Goal: Task Accomplishment & Management: Manage account settings

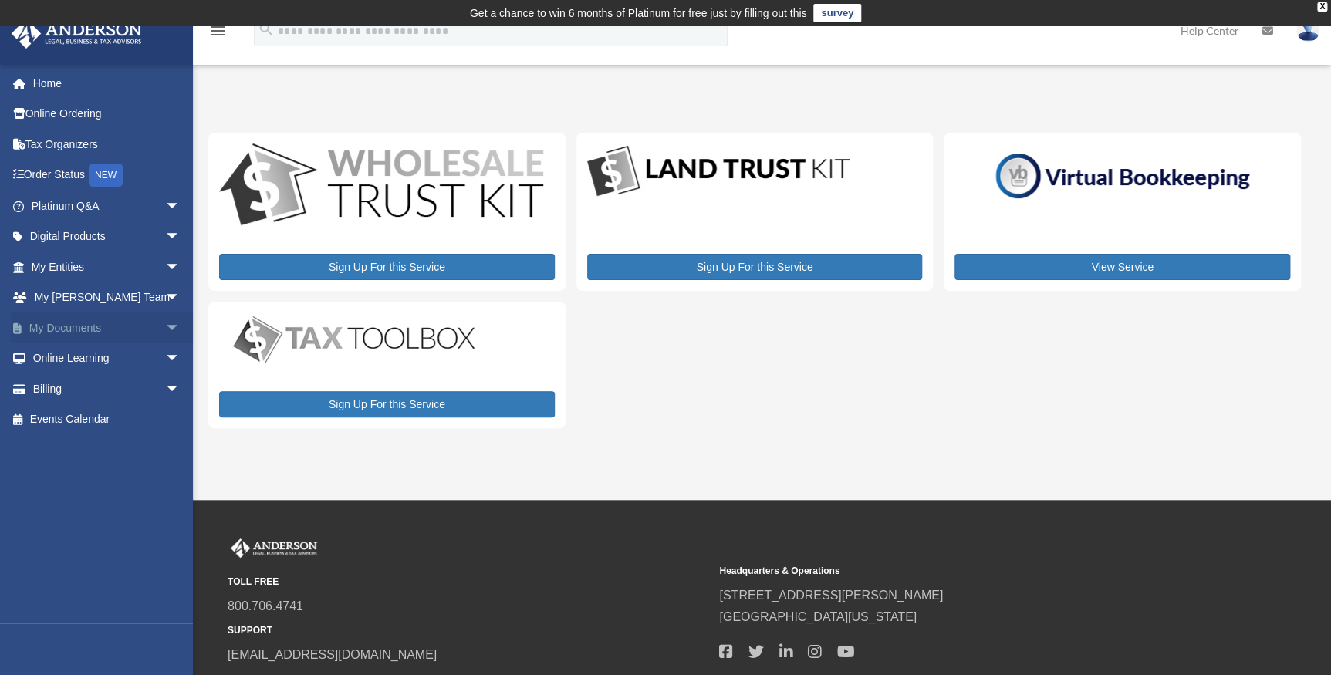
click at [165, 324] on span "arrow_drop_down" at bounding box center [180, 328] width 31 height 32
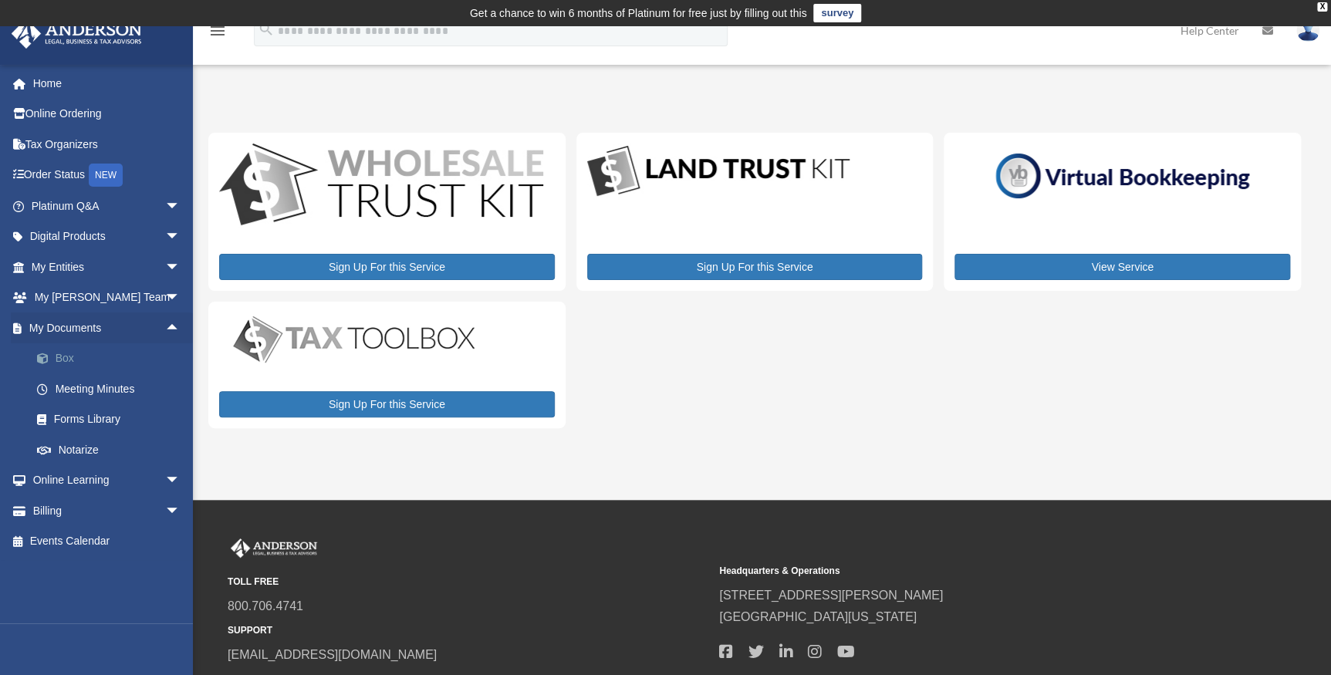
click at [69, 355] on link "Box" at bounding box center [113, 358] width 182 height 31
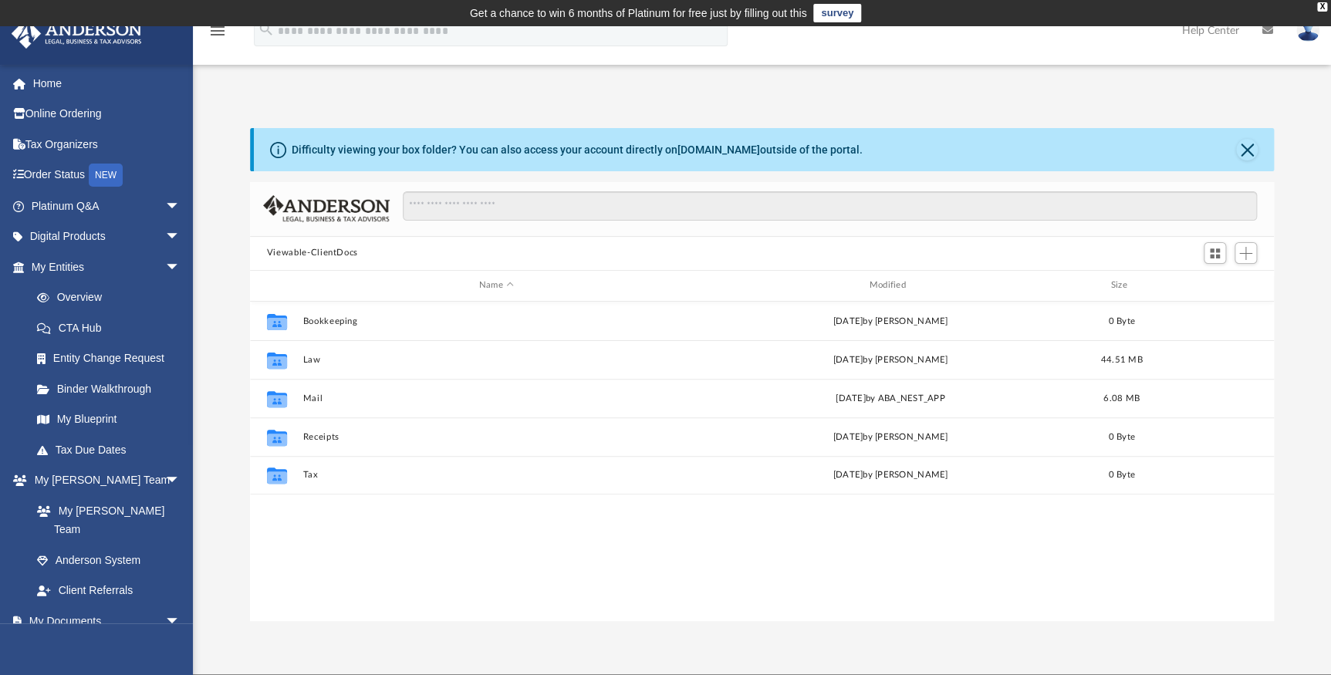
scroll to position [339, 1013]
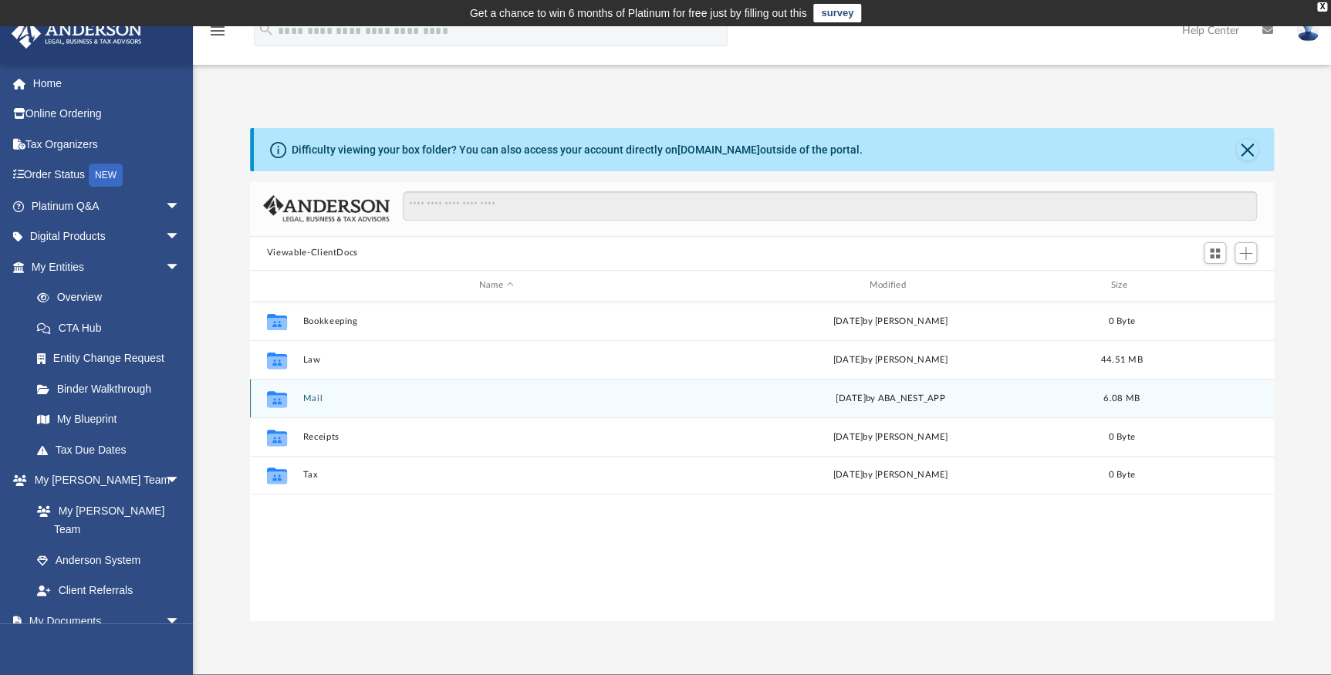
click at [304, 396] on button "Mail" at bounding box center [495, 398] width 387 height 10
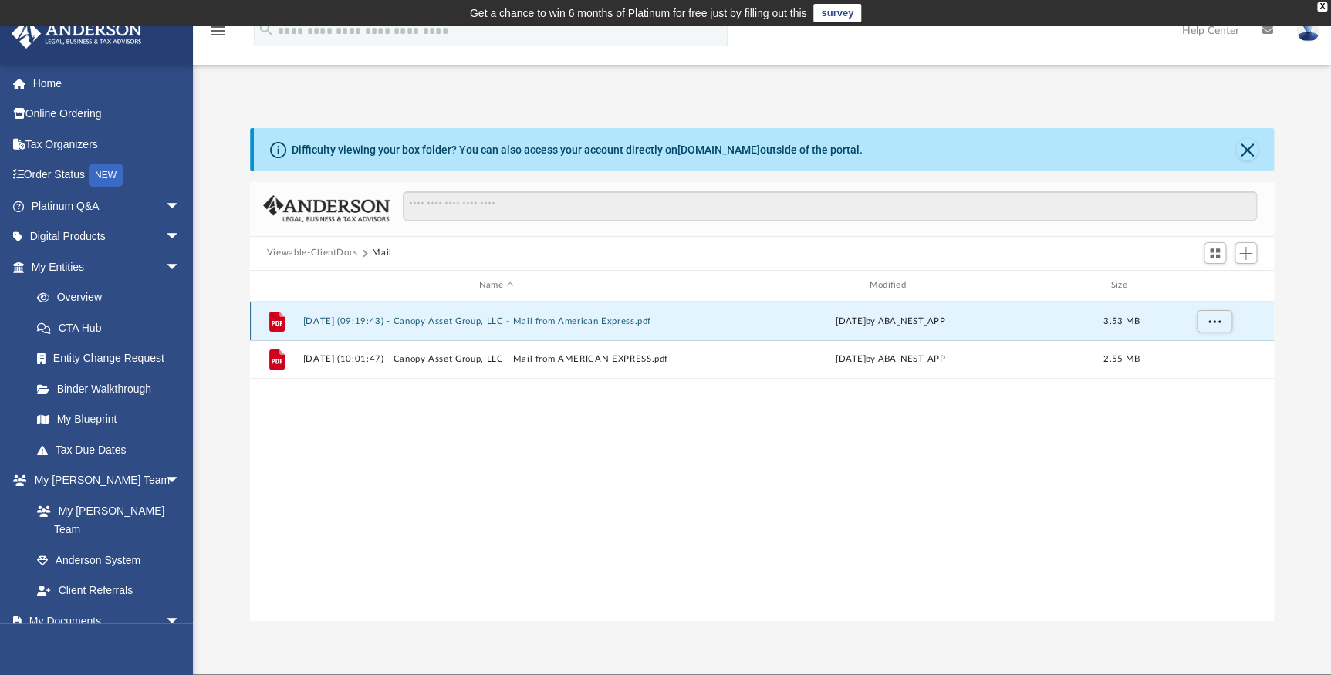
click at [437, 318] on button "2025.07.18 (09:19:43) - Canopy Asset Group, LLC - Mail from American Express.pdf" at bounding box center [495, 320] width 387 height 10
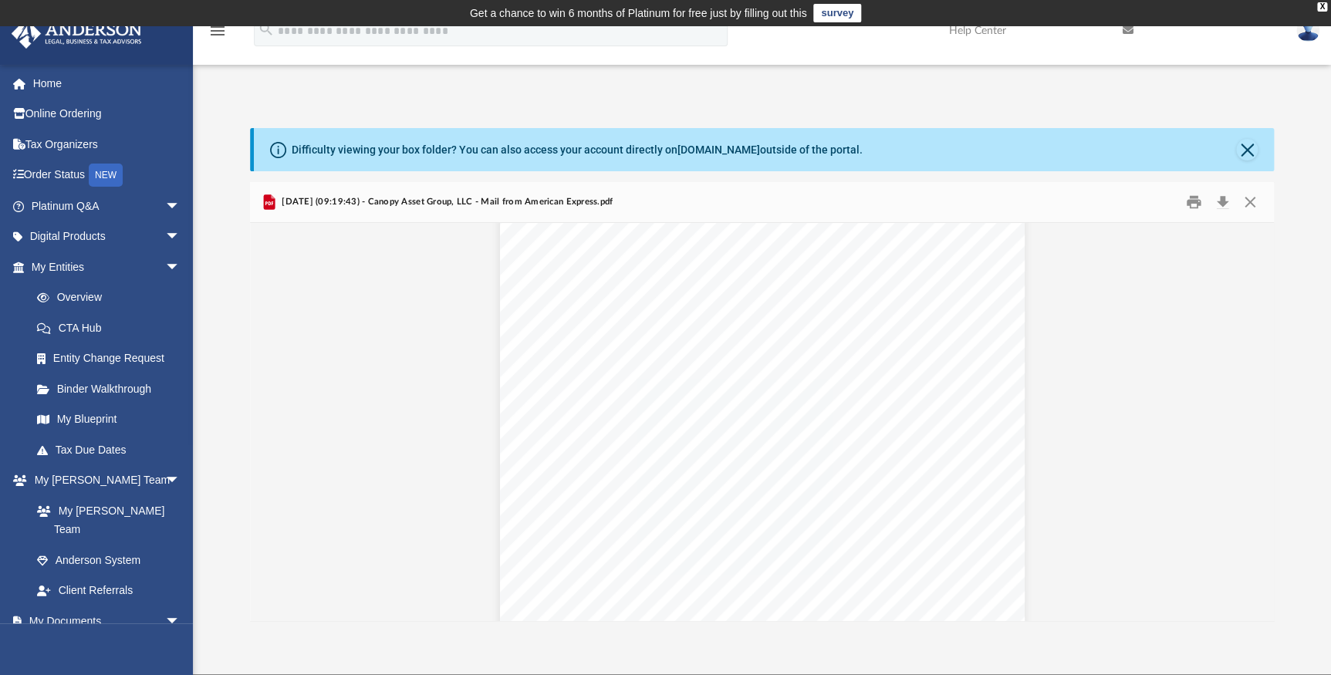
scroll to position [0, 0]
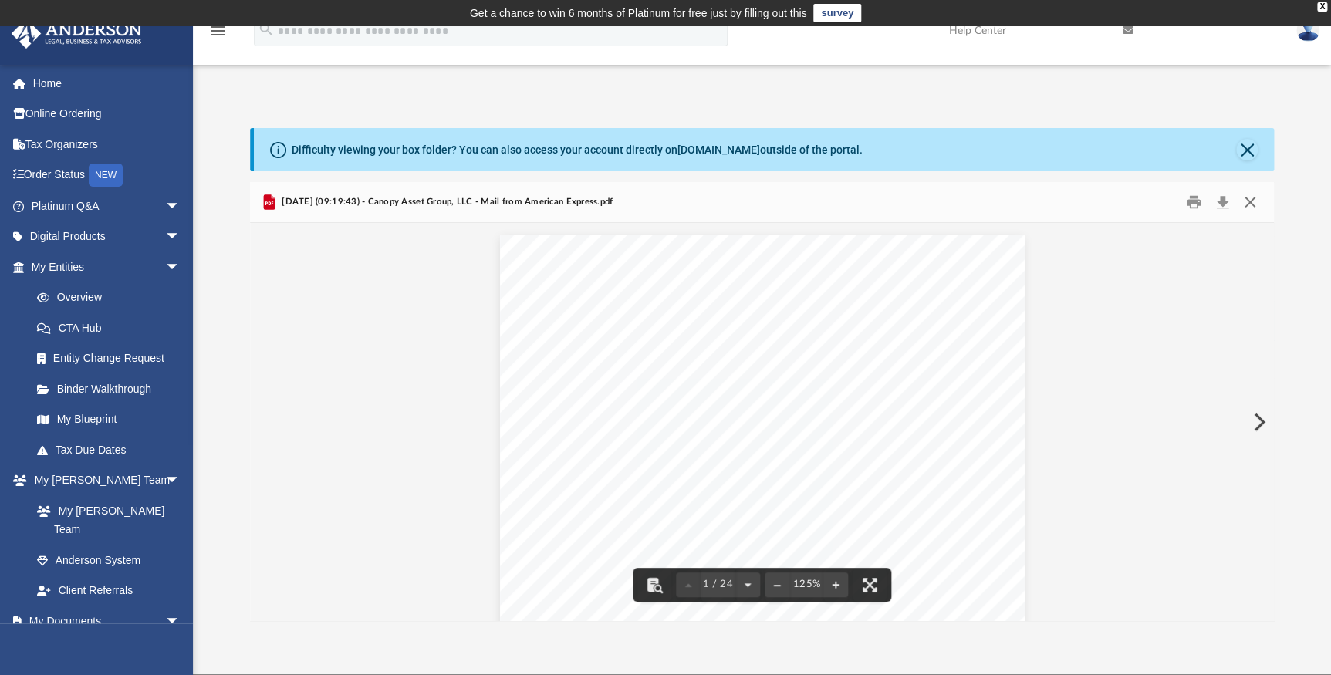
click at [1250, 201] on button "Close" at bounding box center [1250, 202] width 28 height 24
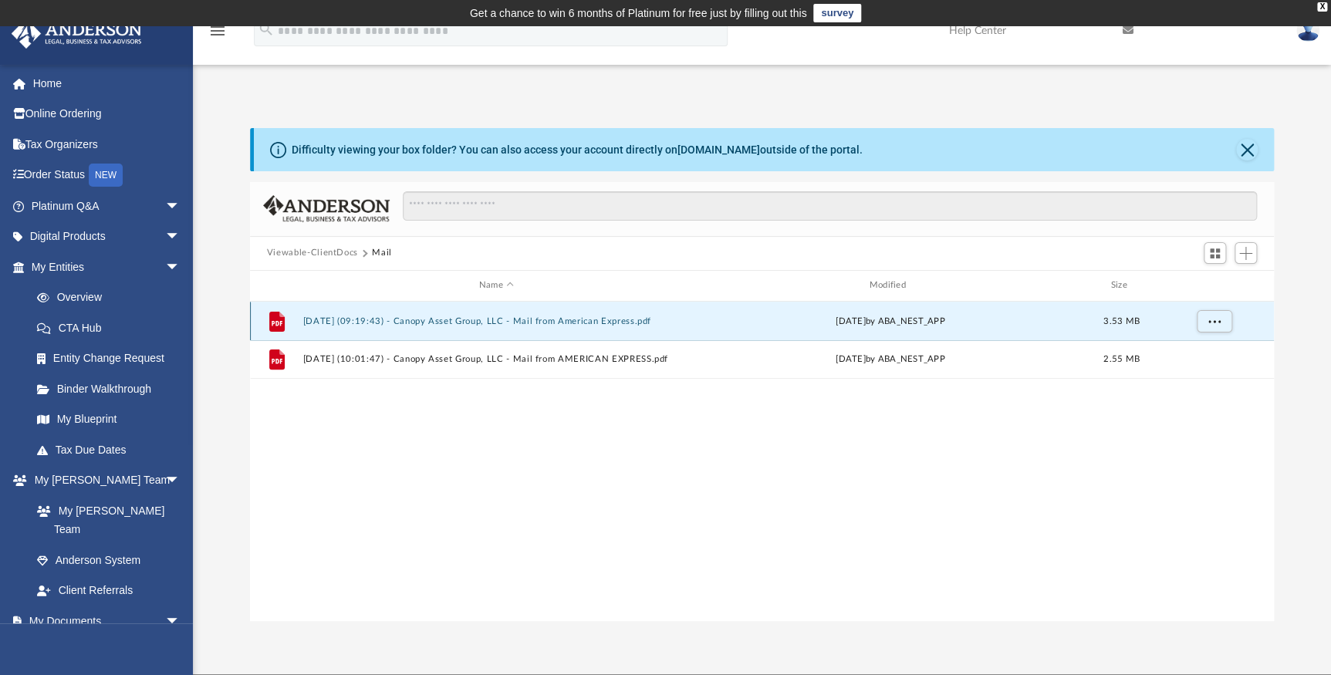
click at [523, 320] on button "2025.07.18 (09:19:43) - Canopy Asset Group, LLC - Mail from American Express.pdf" at bounding box center [495, 320] width 387 height 10
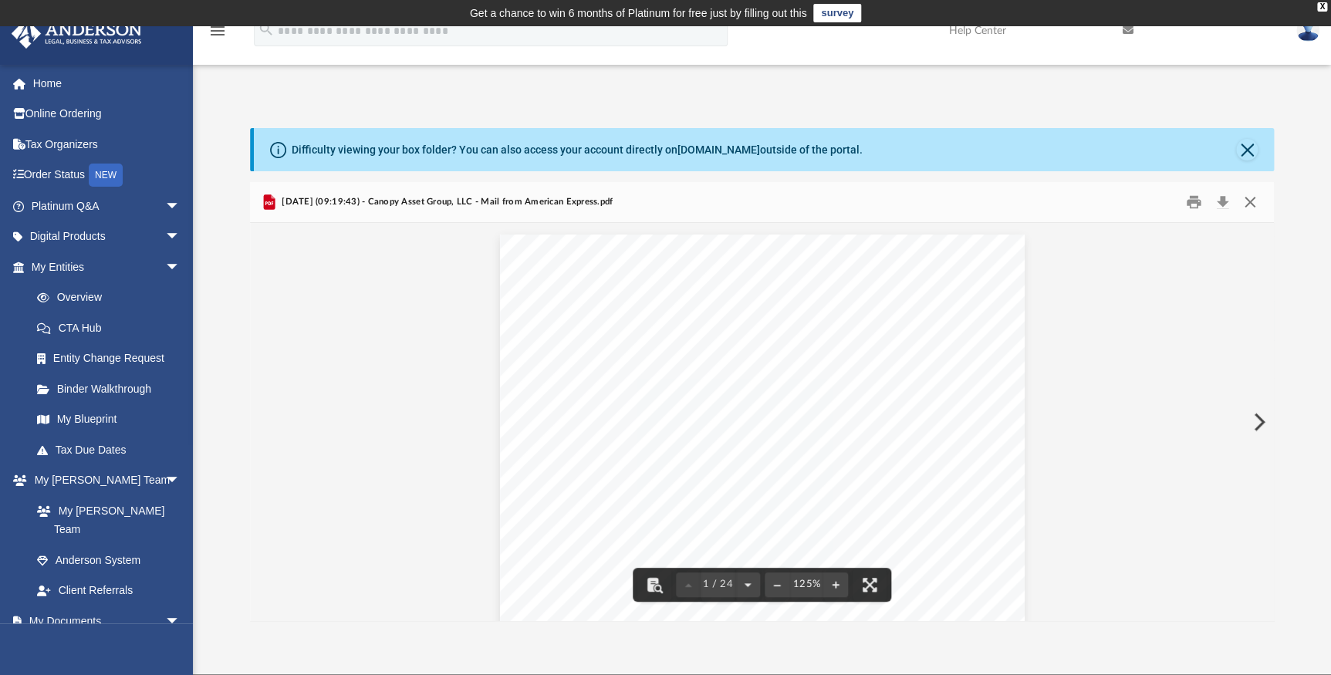
click at [1250, 204] on button "Close" at bounding box center [1250, 202] width 28 height 24
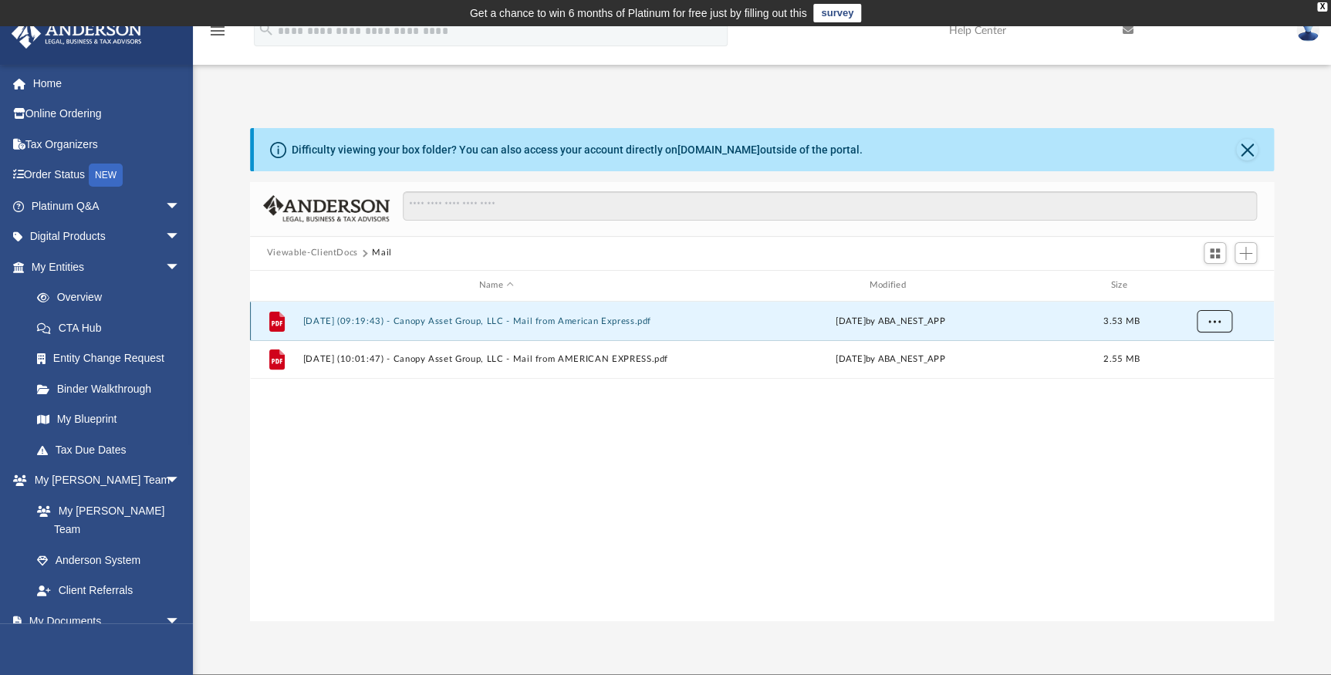
drag, startPoint x: 1214, startPoint y: 319, endPoint x: 1206, endPoint y: 314, distance: 10.1
click at [1206, 314] on button "More options" at bounding box center [1213, 320] width 35 height 23
click at [906, 459] on div "File 2025.07.18 (09:19:43) - Canopy Asset Group, LLC - Mail from American Expre…" at bounding box center [762, 461] width 1024 height 319
click at [329, 250] on button "Viewable-ClientDocs" at bounding box center [312, 253] width 91 height 14
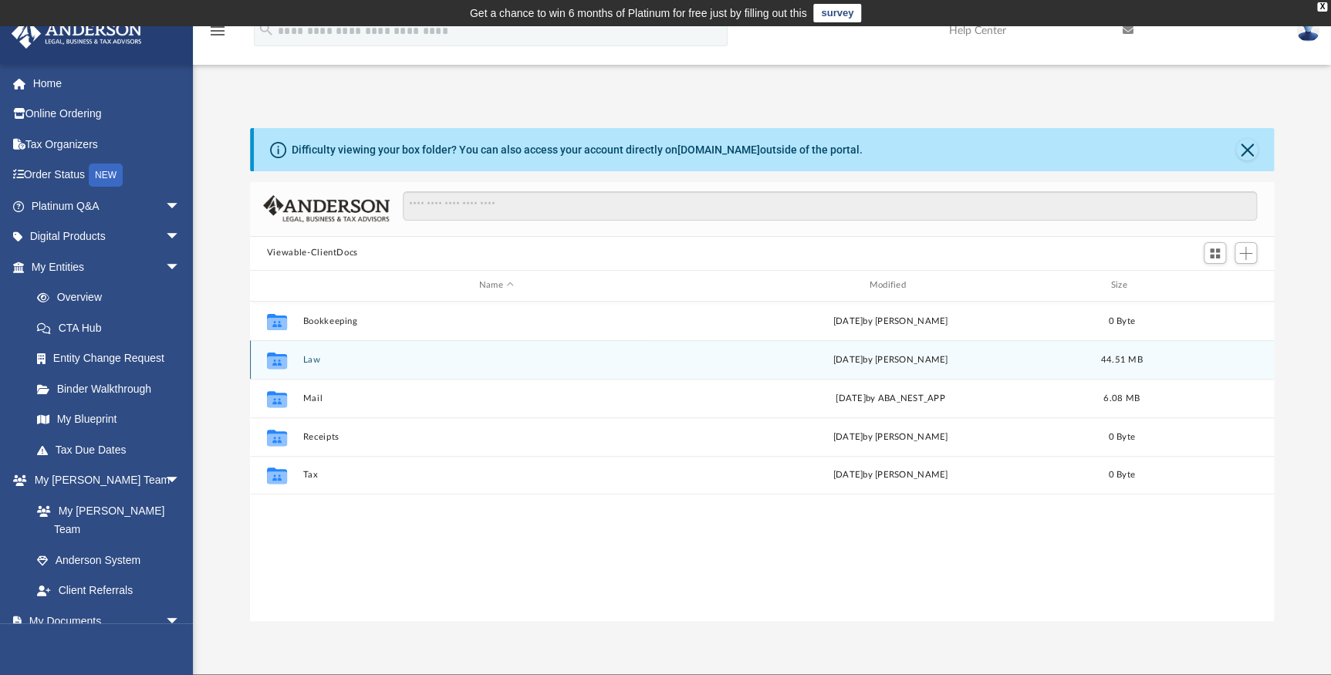
click at [272, 359] on icon "grid" at bounding box center [277, 362] width 20 height 12
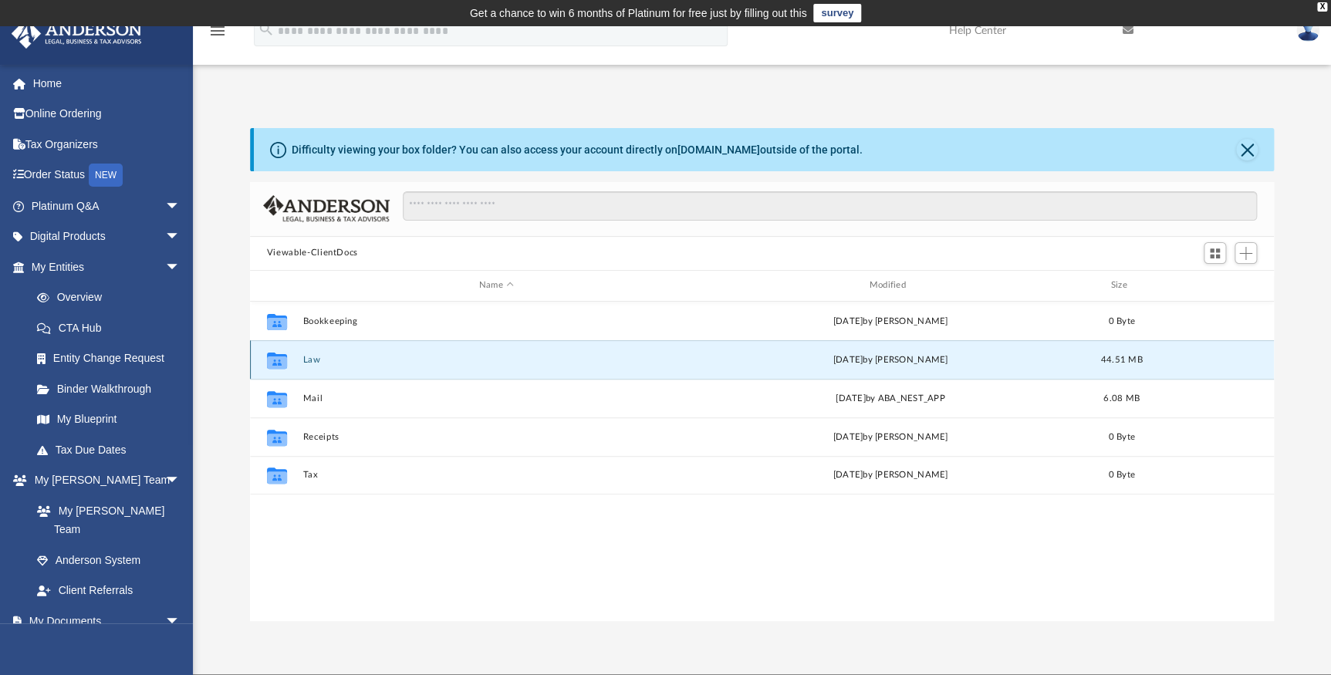
click at [851, 355] on div "Fri Jul 18 2025 by Holly Welch" at bounding box center [890, 360] width 387 height 14
click at [289, 360] on div "Collaborated Folder" at bounding box center [277, 359] width 39 height 25
click at [311, 359] on button "Law" at bounding box center [495, 359] width 387 height 10
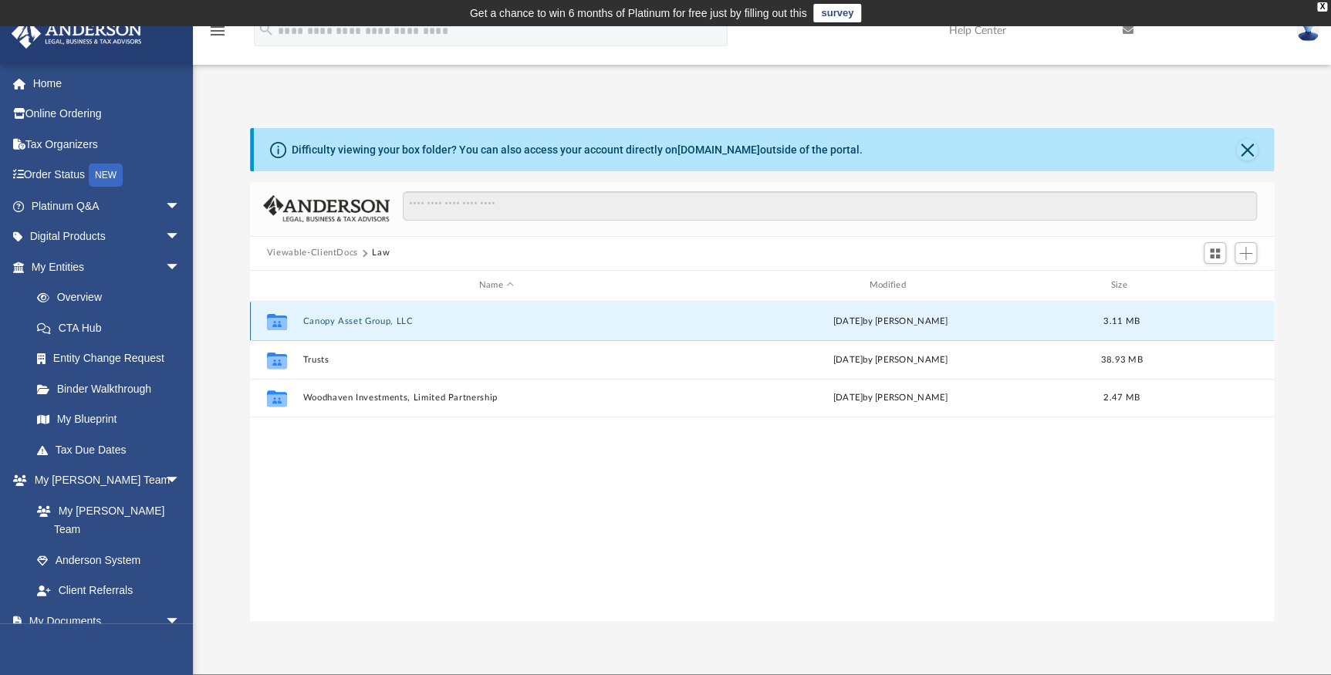
click at [373, 319] on button "Canopy Asset Group, LLC" at bounding box center [495, 320] width 387 height 10
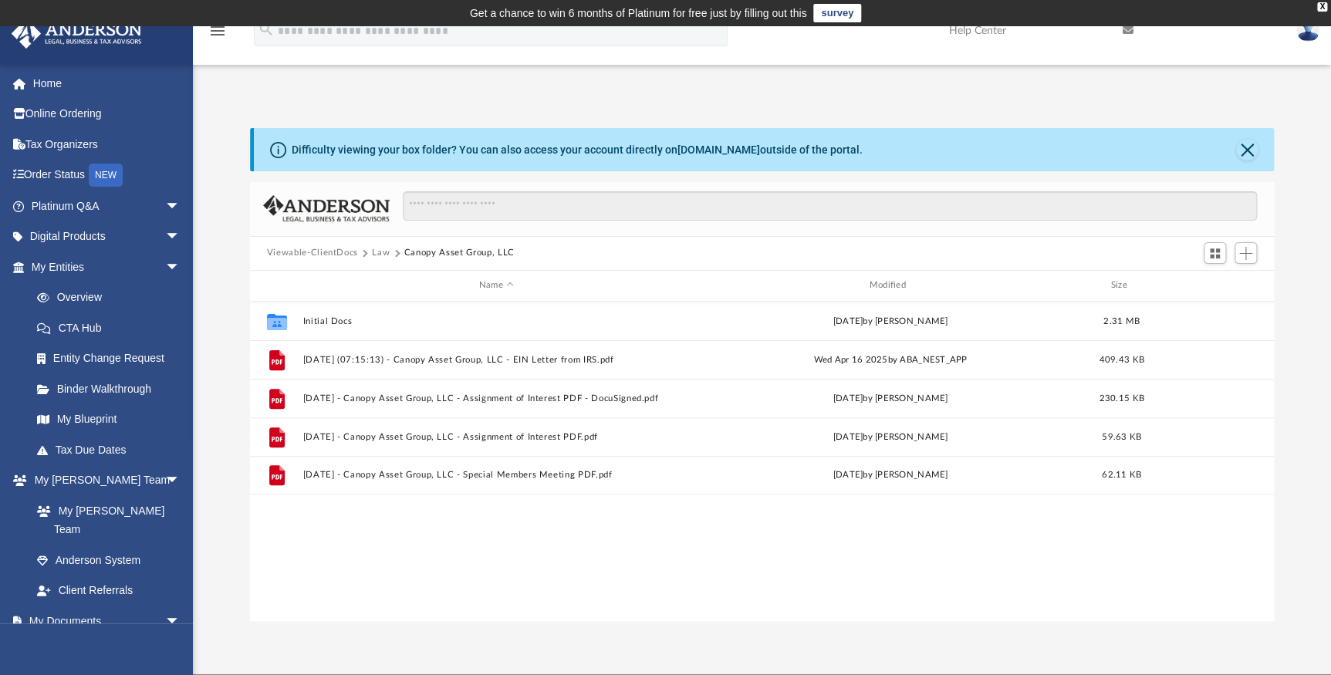
click at [381, 249] on button "Law" at bounding box center [381, 253] width 18 height 14
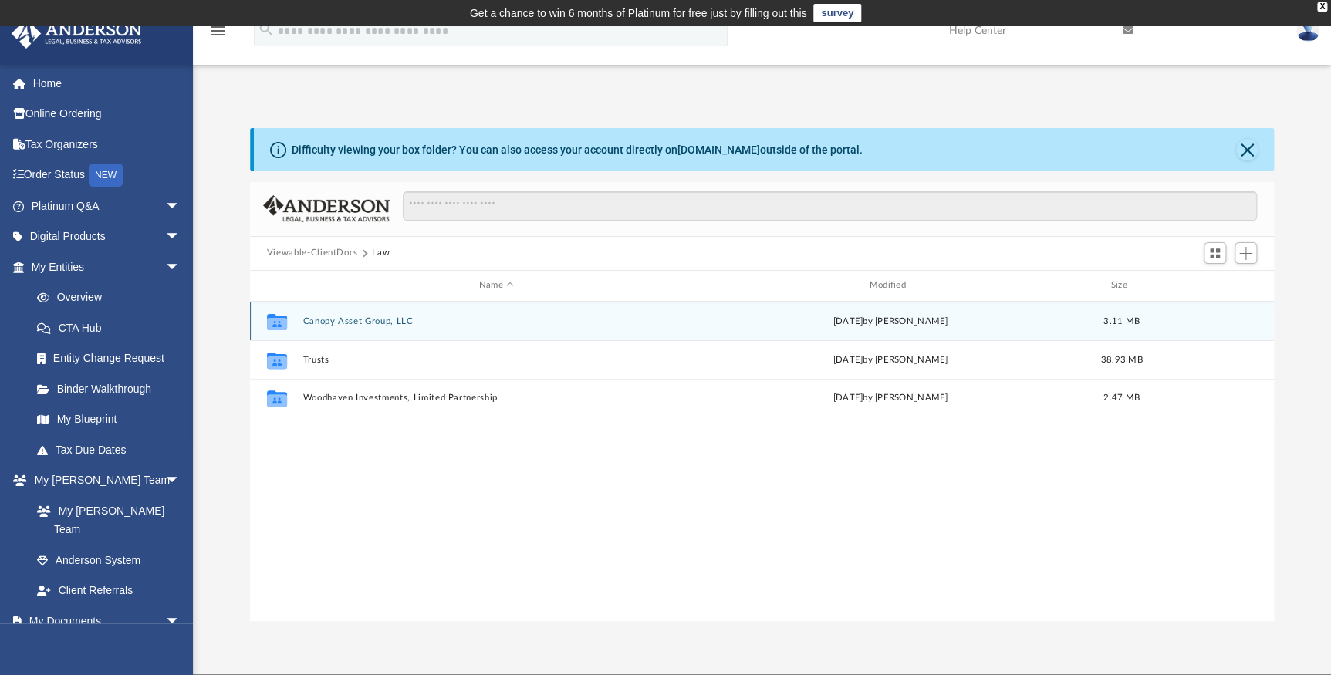
click at [285, 319] on icon "grid" at bounding box center [277, 323] width 20 height 12
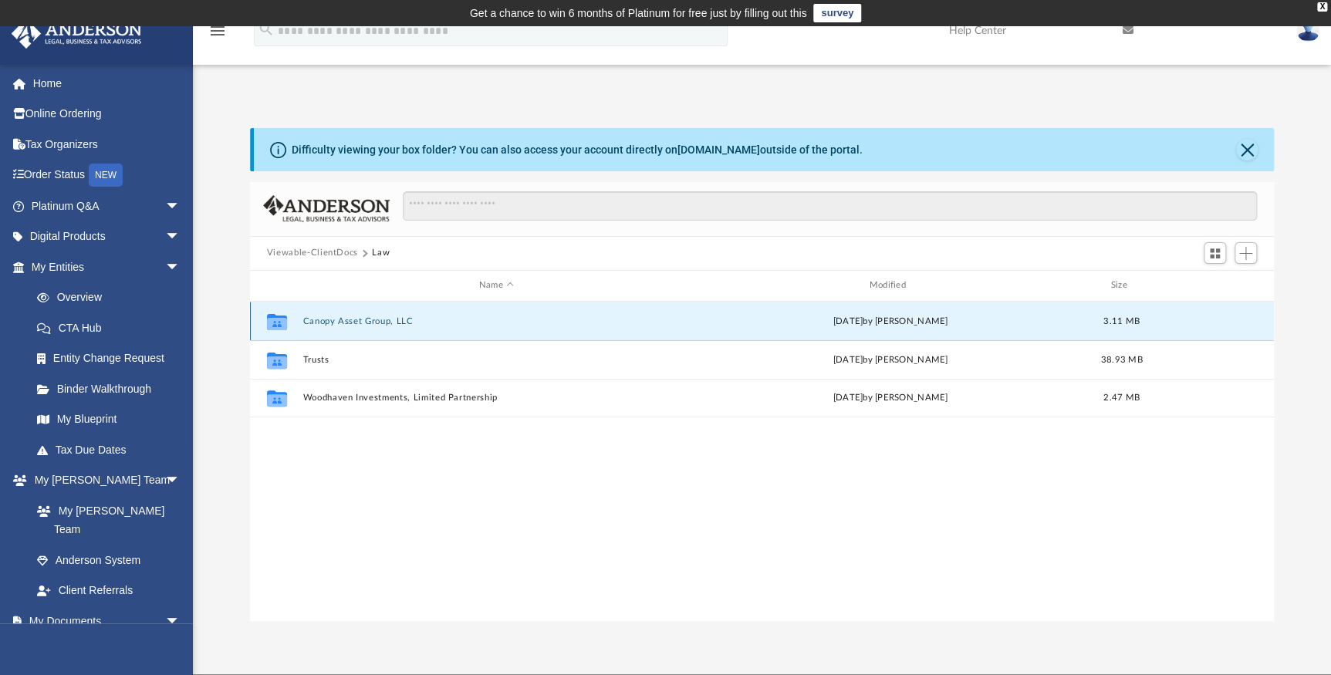
click at [283, 322] on icon "grid" at bounding box center [277, 323] width 20 height 12
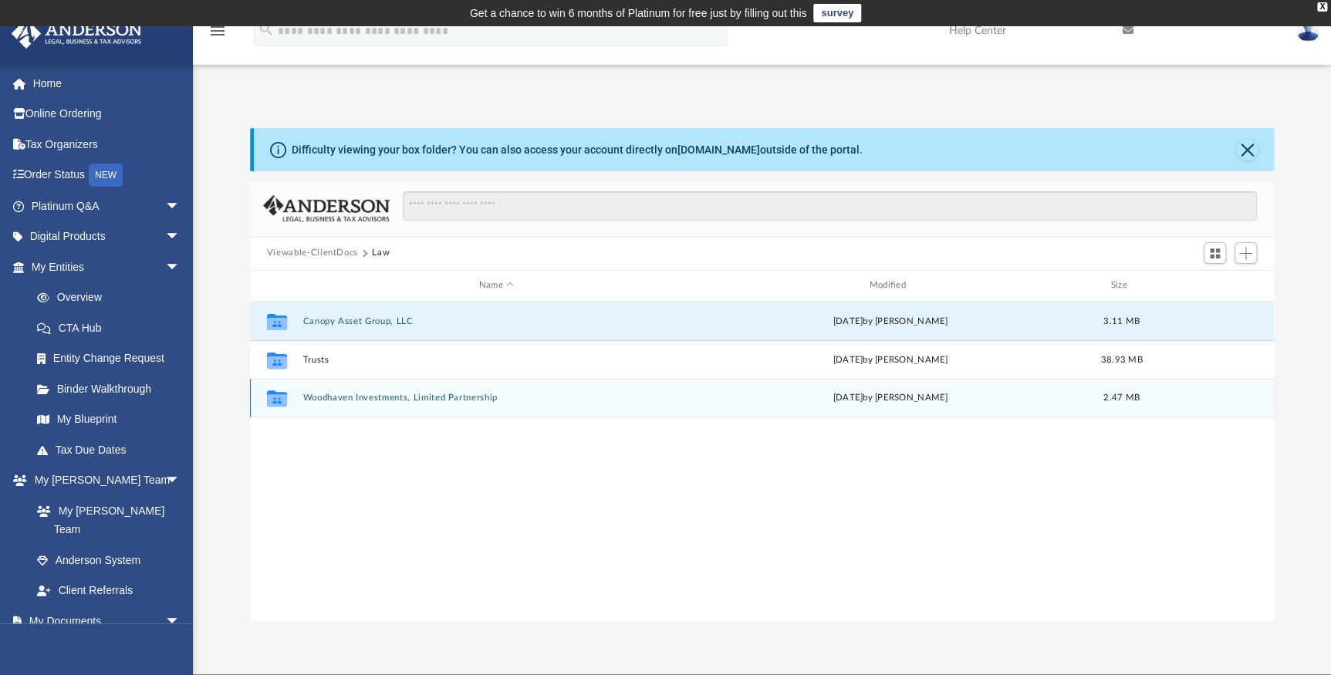
click at [318, 403] on div "Collaborated Folder Woodhaven Investments, Limited Partnership Fri Jun 13 2025 …" at bounding box center [762, 398] width 1024 height 39
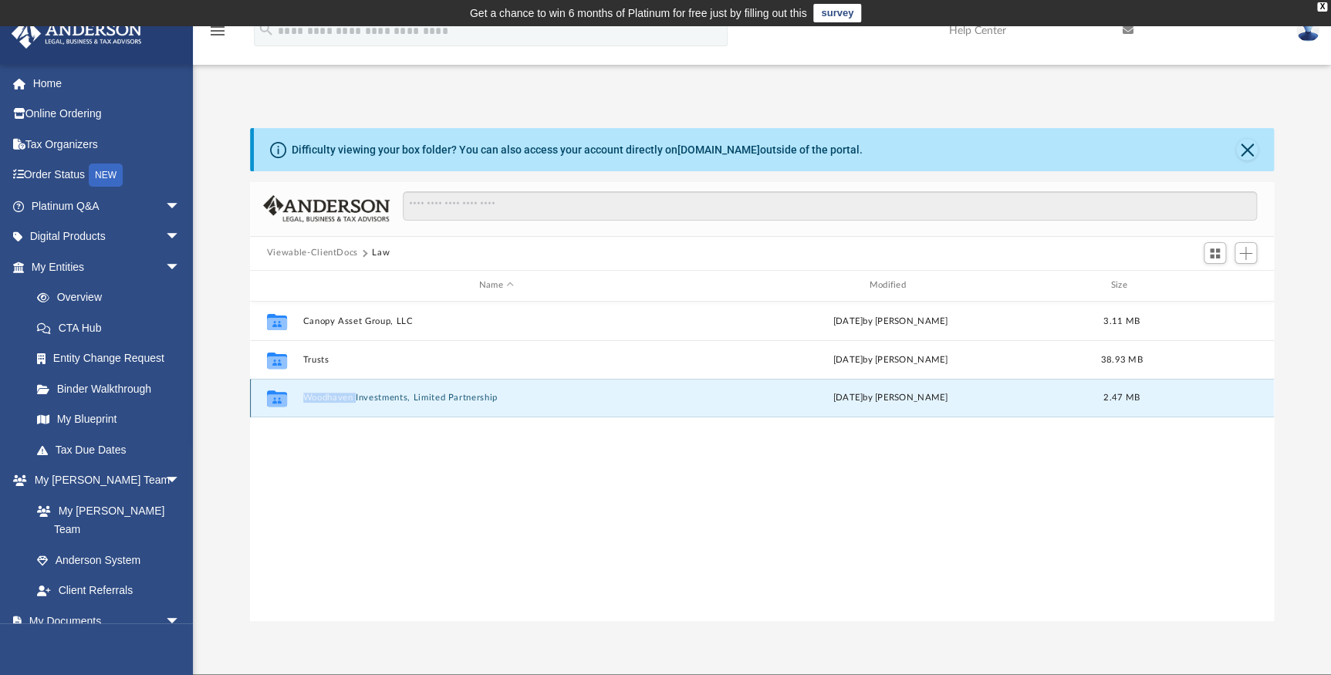
click at [318, 402] on div "Collaborated Folder Woodhaven Investments, Limited Partnership Fri Jun 13 2025 …" at bounding box center [762, 398] width 1024 height 39
drag, startPoint x: 318, startPoint y: 402, endPoint x: 285, endPoint y: 400, distance: 32.5
click at [285, 400] on icon "grid" at bounding box center [277, 400] width 20 height 12
click at [286, 398] on icon "Collaborated Folder" at bounding box center [277, 398] width 25 height 25
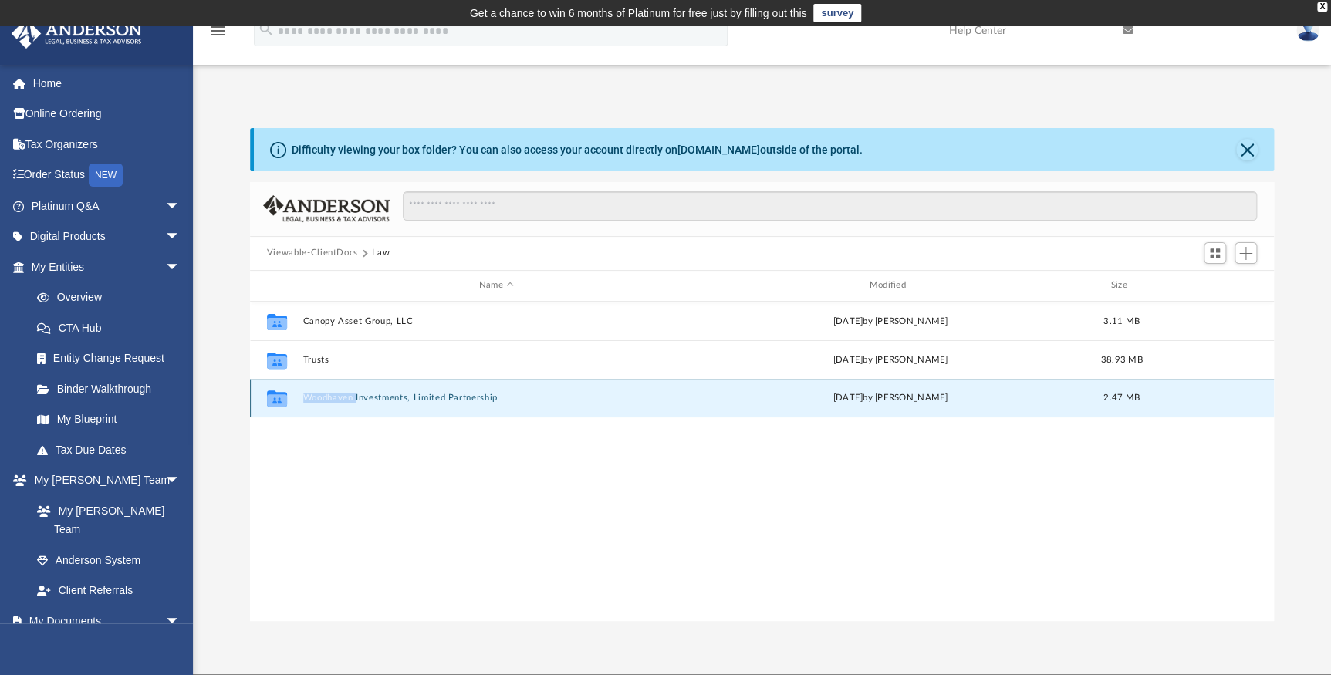
click at [285, 398] on icon "grid" at bounding box center [277, 400] width 20 height 12
click at [835, 394] on div "Fri Jun 13 2025 by Dominique Carter" at bounding box center [890, 398] width 387 height 14
click at [1115, 396] on span "2.47 MB" at bounding box center [1121, 397] width 36 height 8
drag, startPoint x: 885, startPoint y: 389, endPoint x: 834, endPoint y: 395, distance: 51.3
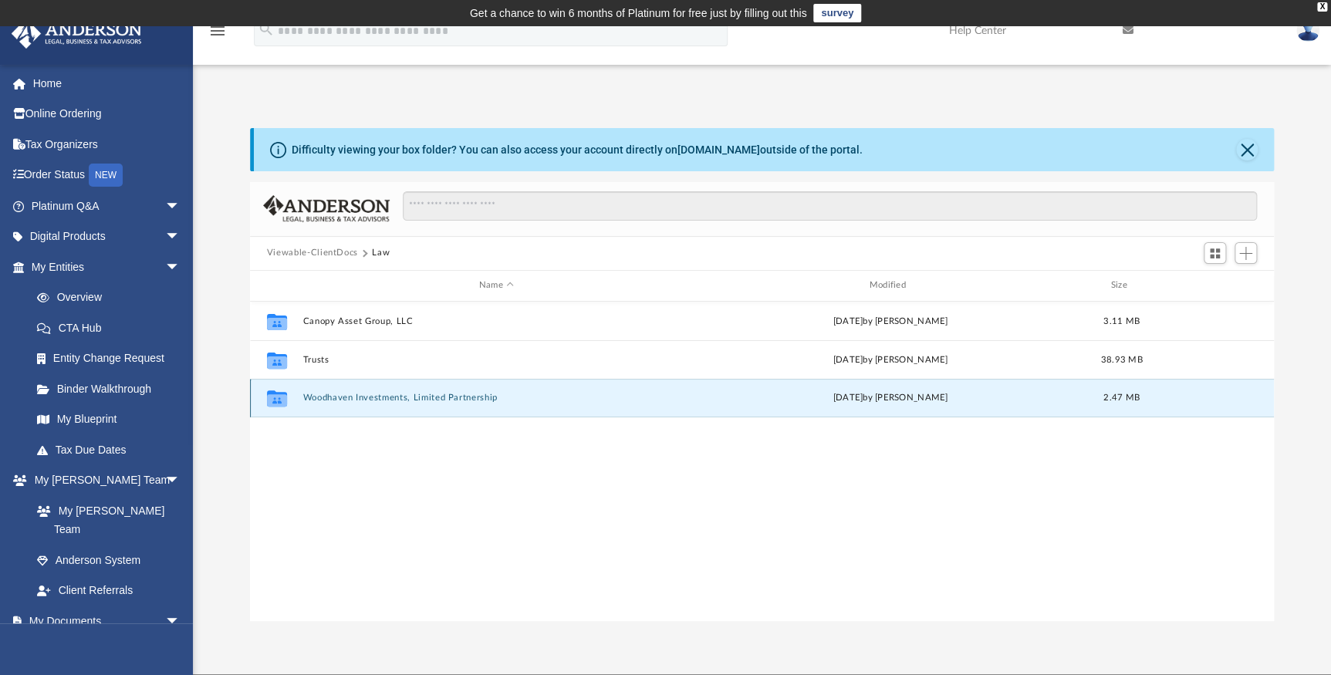
click at [884, 390] on div "Collaborated Folder Woodhaven Investments, Limited Partnership Fri Jun 13 2025 …" at bounding box center [762, 398] width 1024 height 39
click at [823, 393] on div "Fri Jun 13 2025 by Dominique Carter" at bounding box center [890, 398] width 387 height 14
click at [333, 400] on button "Woodhaven Investments, Limited Partnership" at bounding box center [495, 398] width 387 height 10
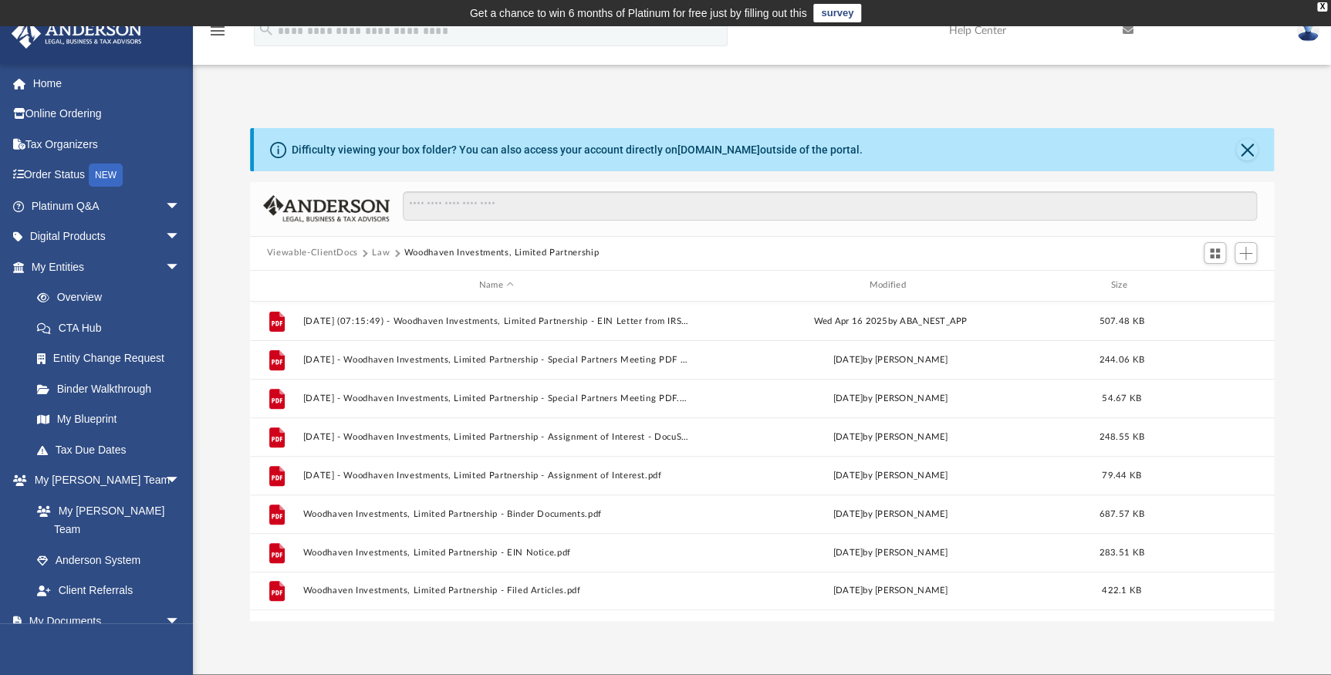
click at [335, 252] on button "Viewable-ClientDocs" at bounding box center [312, 253] width 91 height 14
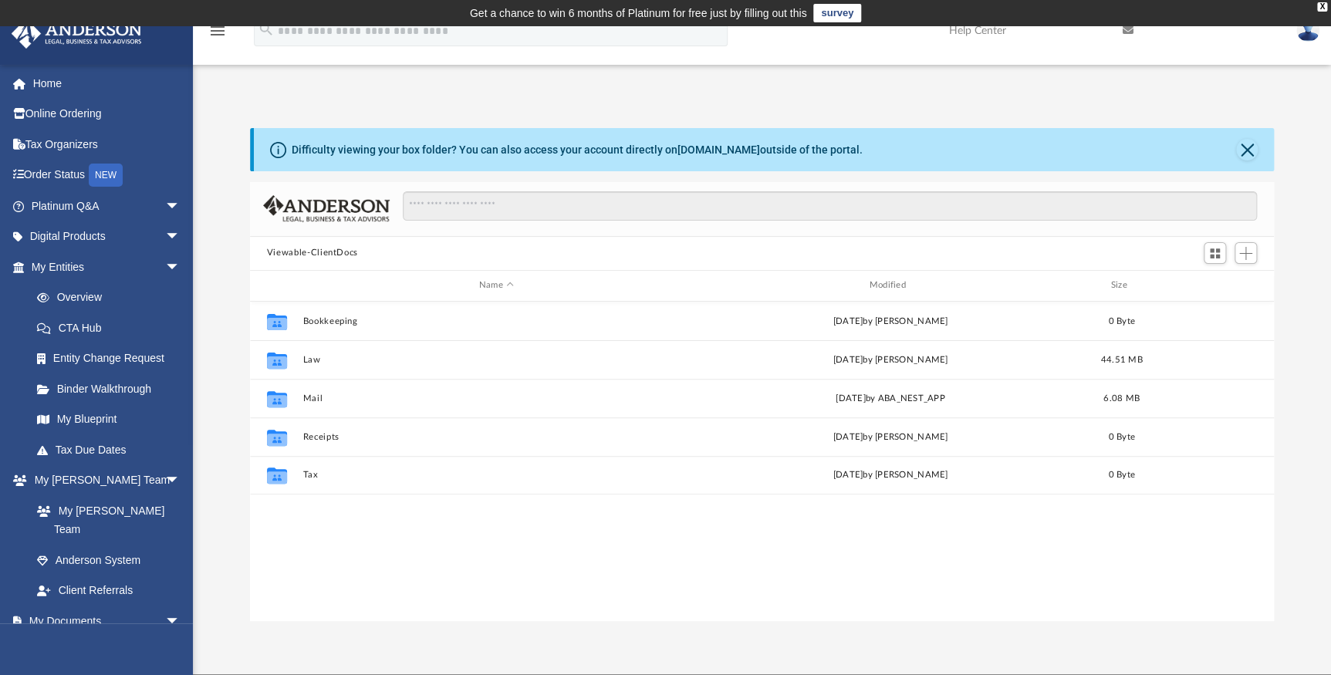
click at [290, 251] on button "Viewable-ClientDocs" at bounding box center [312, 253] width 91 height 14
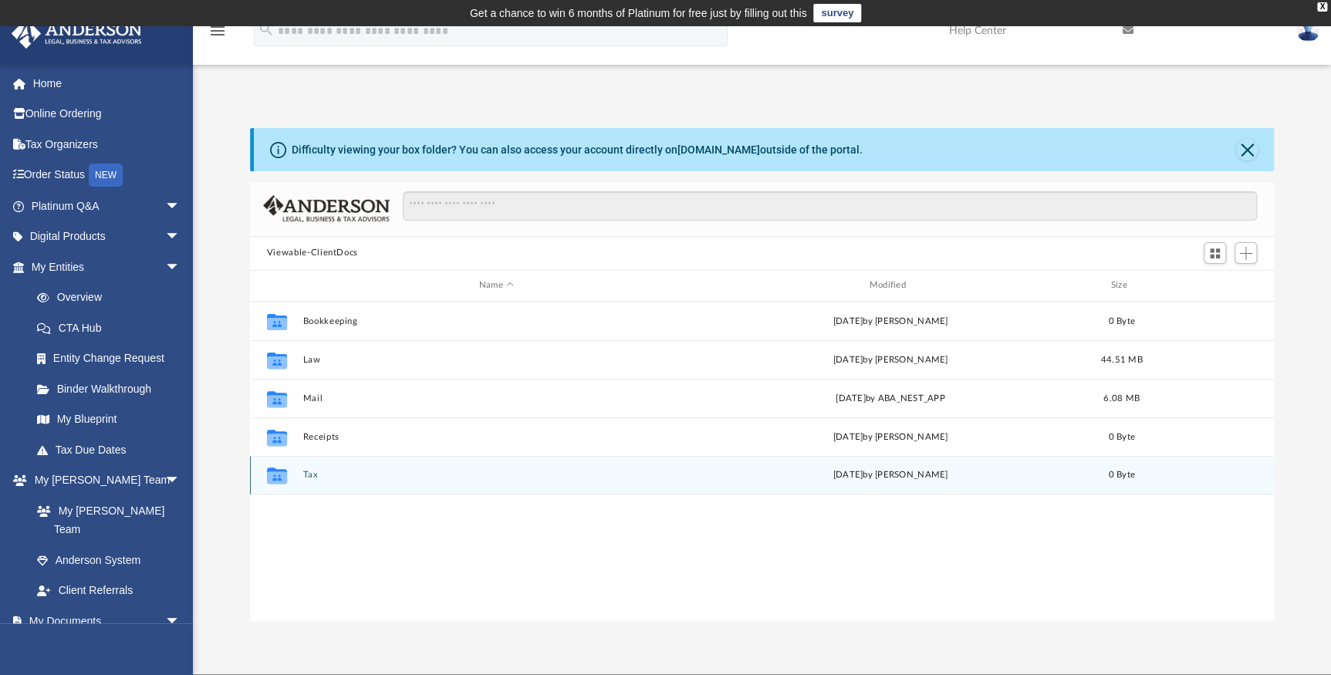
click at [299, 485] on div "Collaborated Folder Tax Mon Mar 17 2025 by Charles Rogler 0 Byte" at bounding box center [762, 475] width 1024 height 39
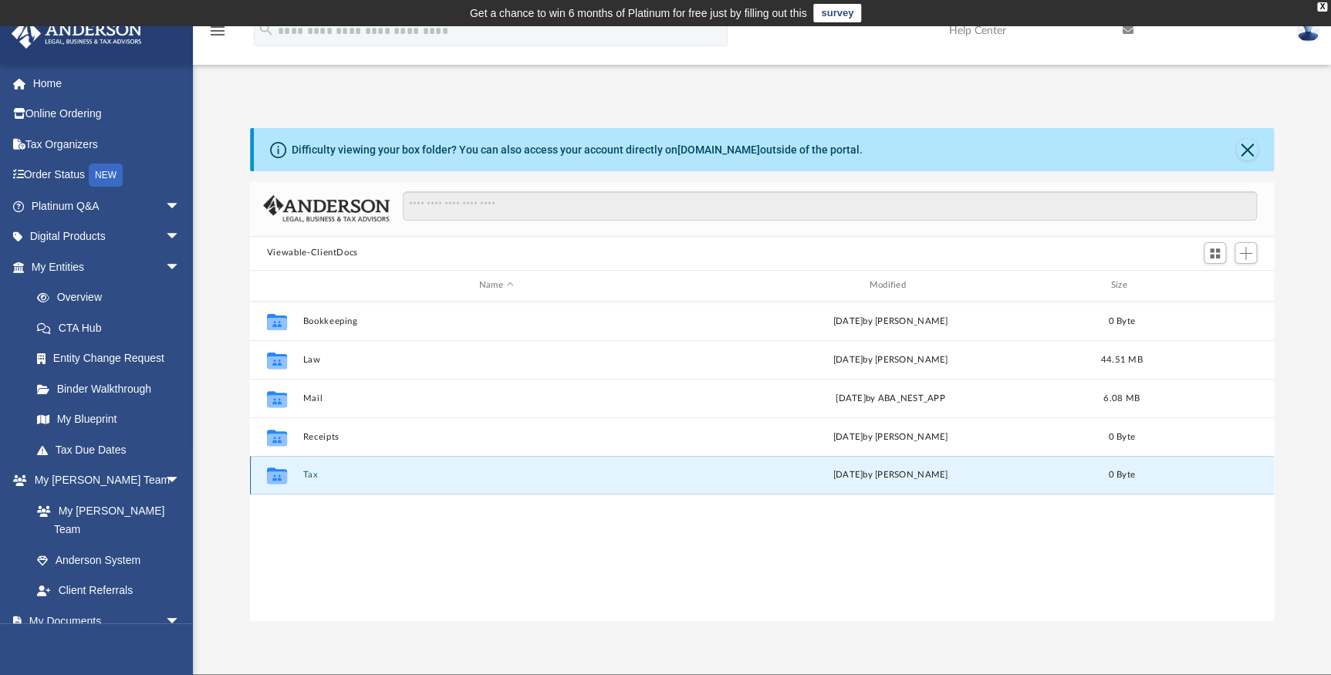
click at [312, 471] on button "Tax" at bounding box center [495, 475] width 387 height 10
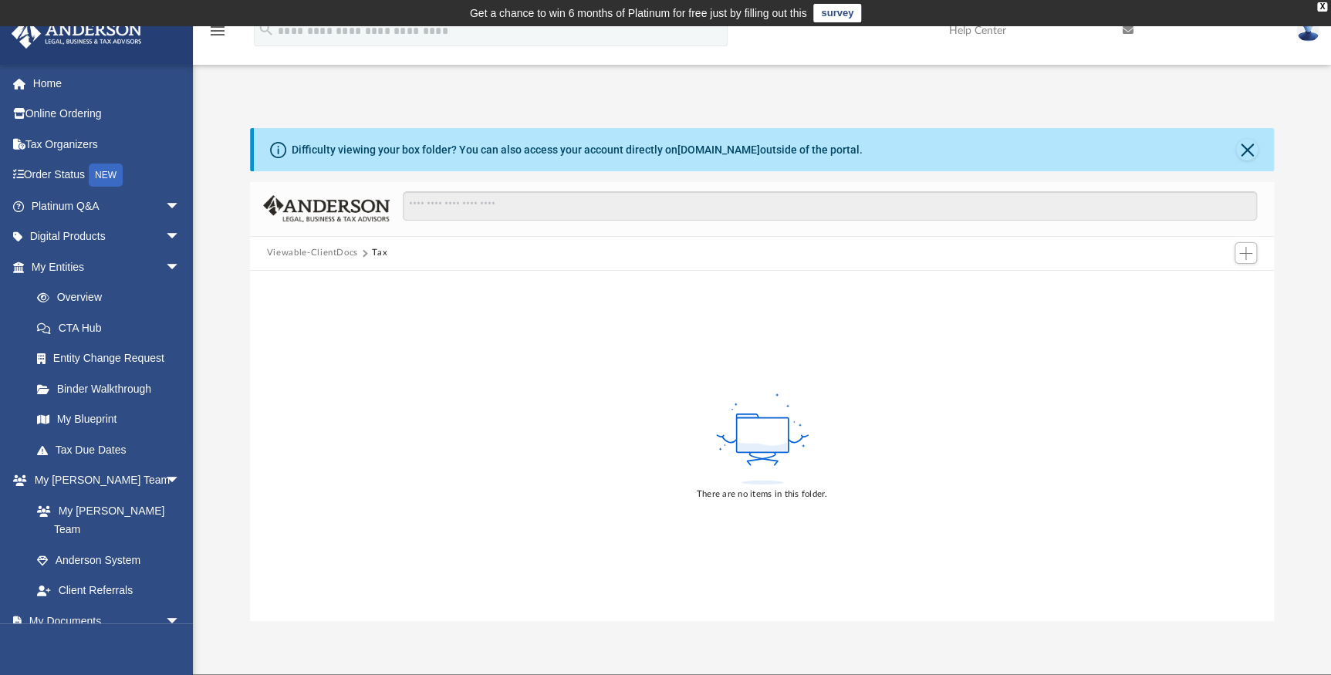
click at [326, 250] on button "Viewable-ClientDocs" at bounding box center [312, 253] width 91 height 14
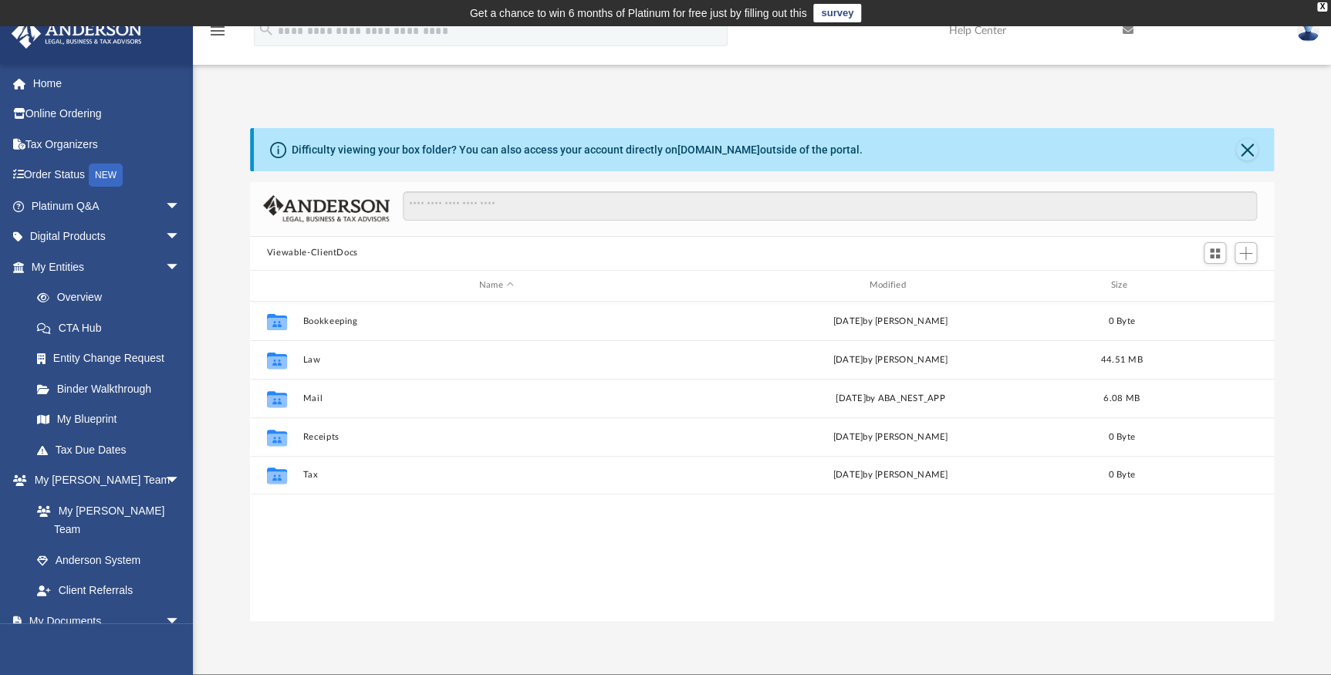
scroll to position [339, 1013]
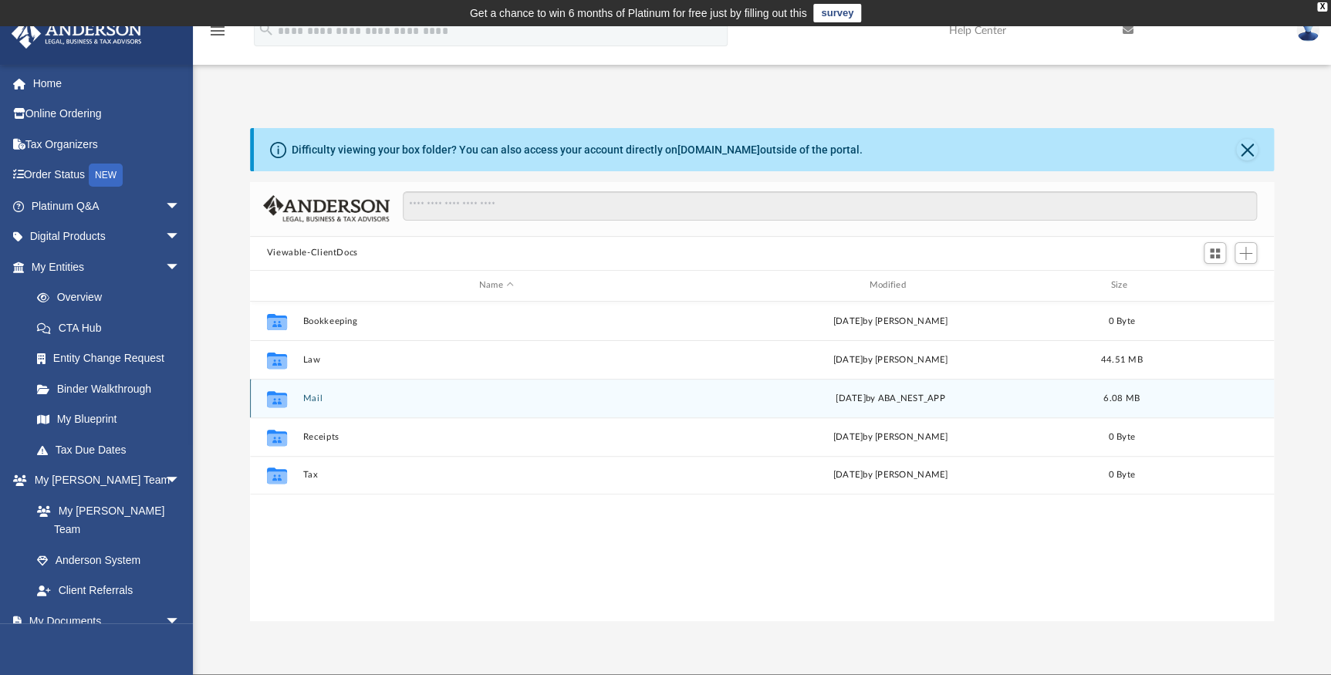
click at [280, 397] on icon "grid" at bounding box center [277, 400] width 20 height 12
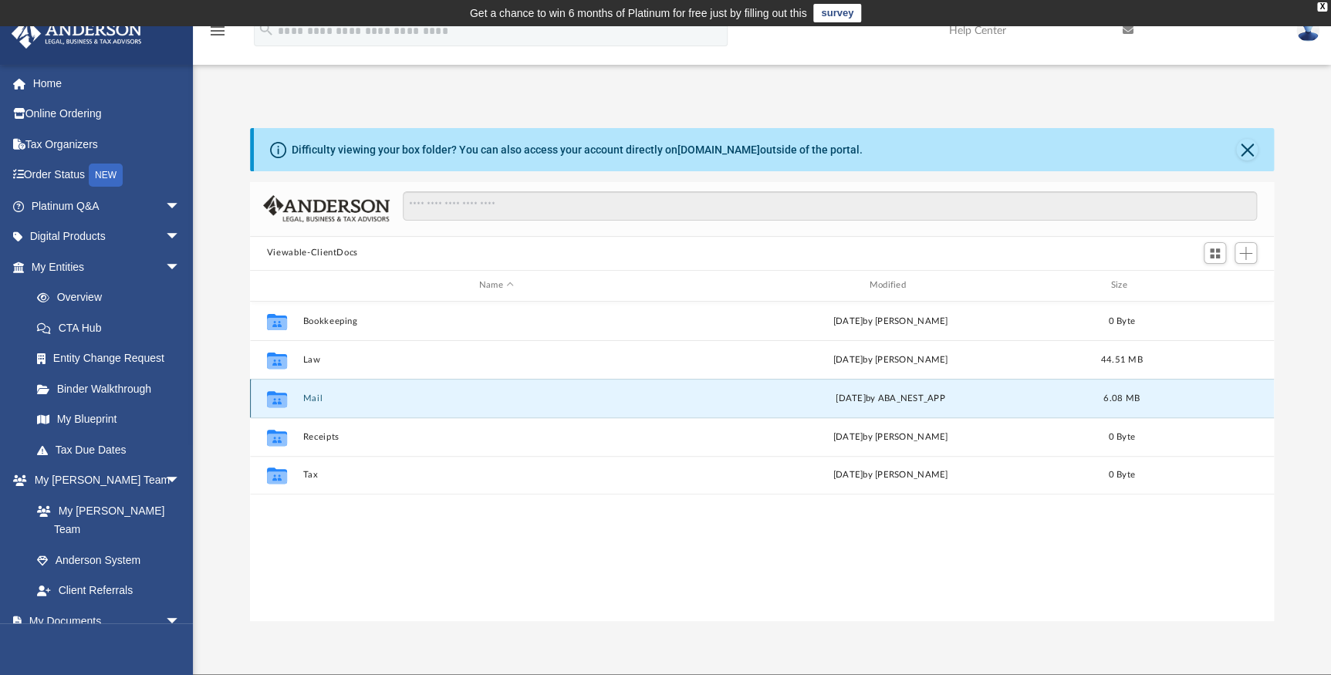
click at [283, 395] on icon "grid" at bounding box center [277, 400] width 20 height 12
click at [311, 396] on button "Mail" at bounding box center [495, 398] width 387 height 10
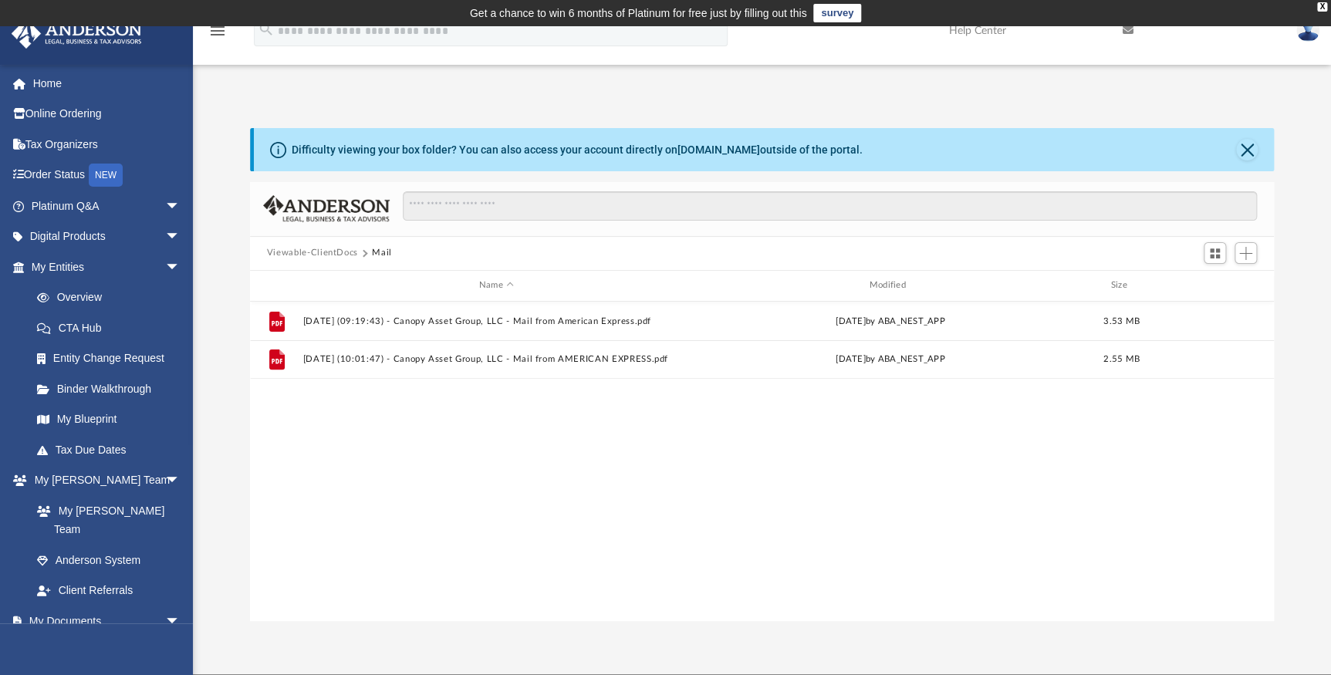
click at [263, 397] on div "File 2025.07.18 (09:19:43) - Canopy Asset Group, LLC - Mail from American Expre…" at bounding box center [762, 461] width 1024 height 319
click at [316, 254] on button "Viewable-ClientDocs" at bounding box center [312, 253] width 91 height 14
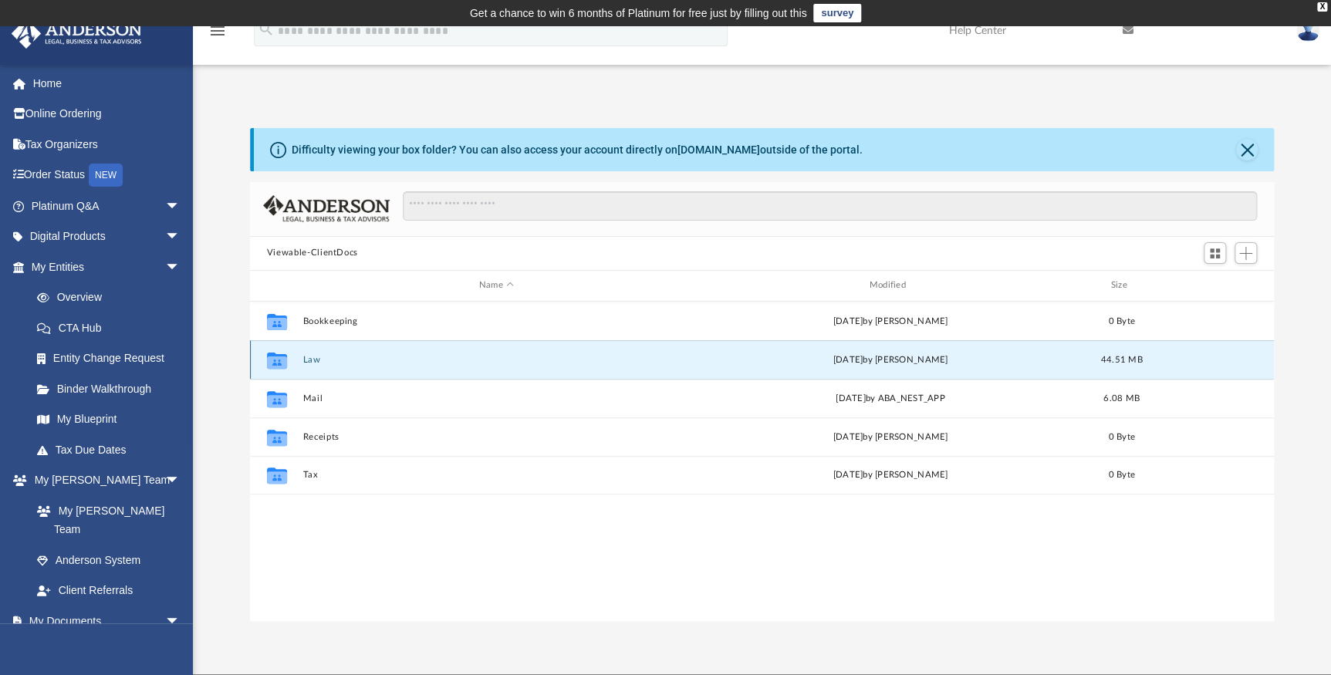
click at [310, 356] on button "Law" at bounding box center [495, 359] width 387 height 10
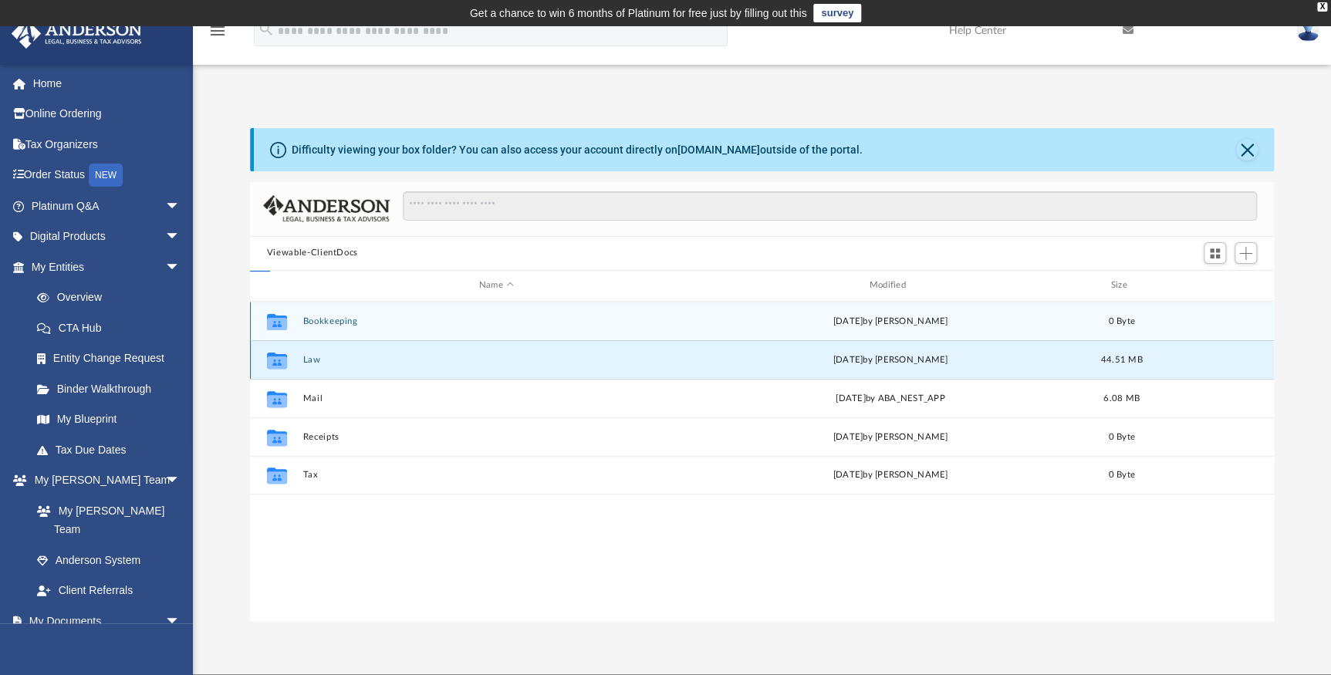
click at [310, 356] on button "Law" at bounding box center [495, 359] width 387 height 10
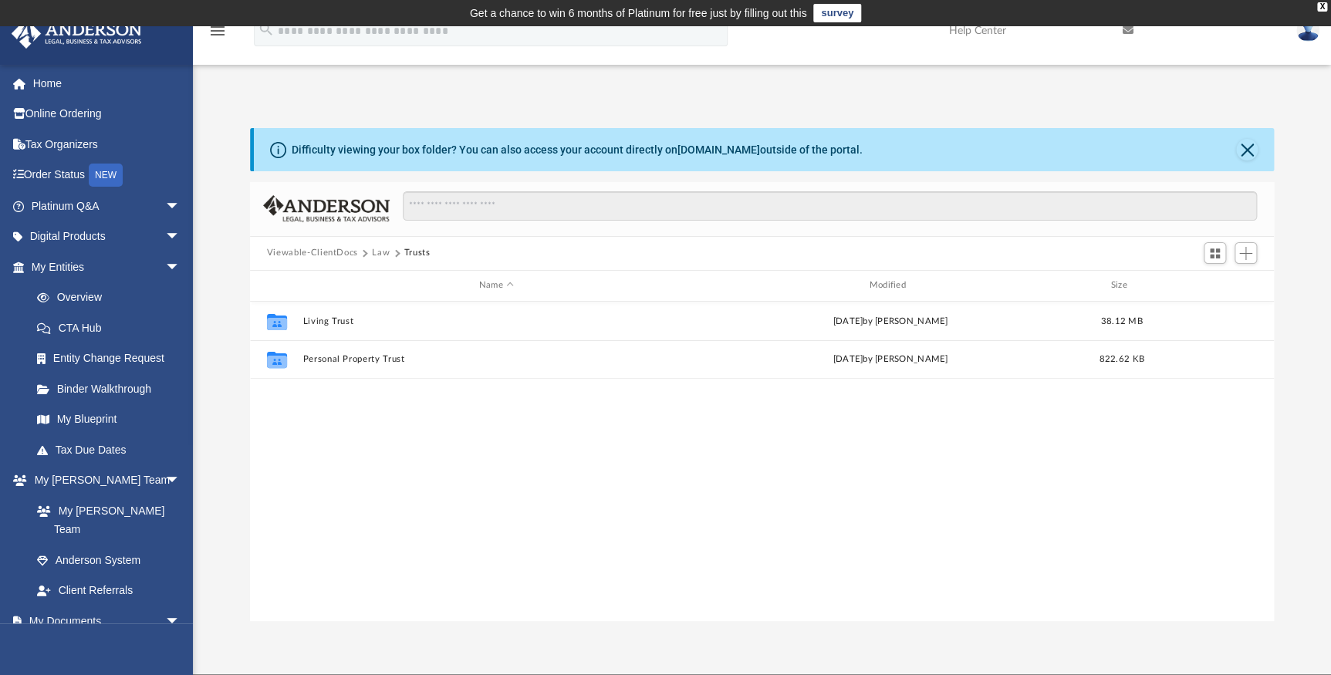
click at [383, 251] on button "Law" at bounding box center [381, 253] width 18 height 14
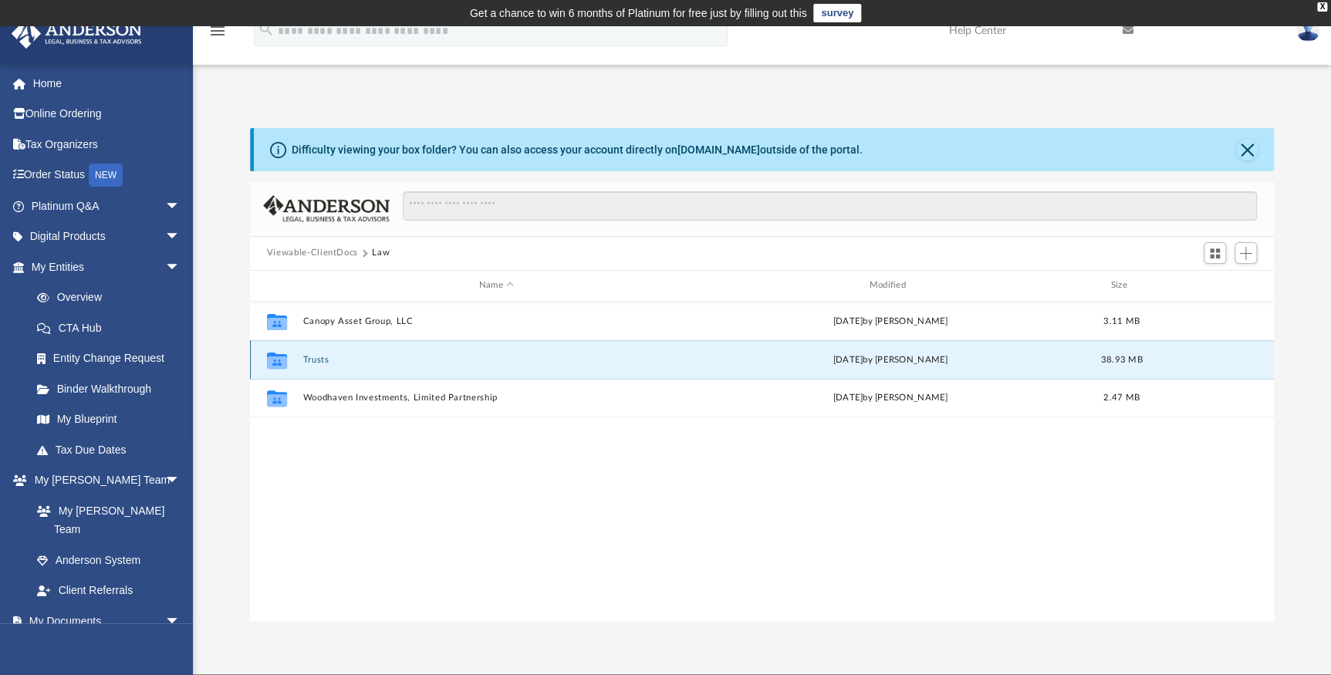
click at [318, 359] on button "Trusts" at bounding box center [495, 359] width 387 height 10
click at [357, 356] on button "Personal Property Trust" at bounding box center [495, 359] width 387 height 10
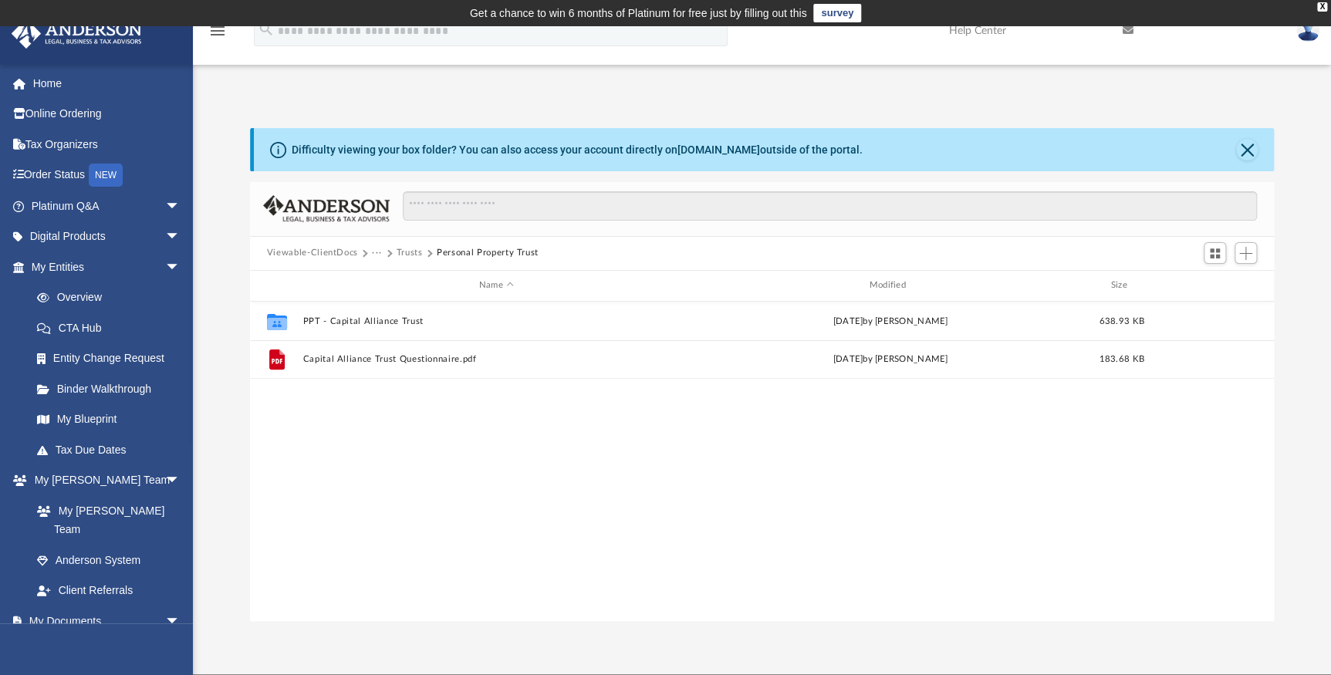
click at [404, 254] on button "Trusts" at bounding box center [409, 253] width 26 height 14
click at [376, 254] on button "Law" at bounding box center [381, 253] width 18 height 14
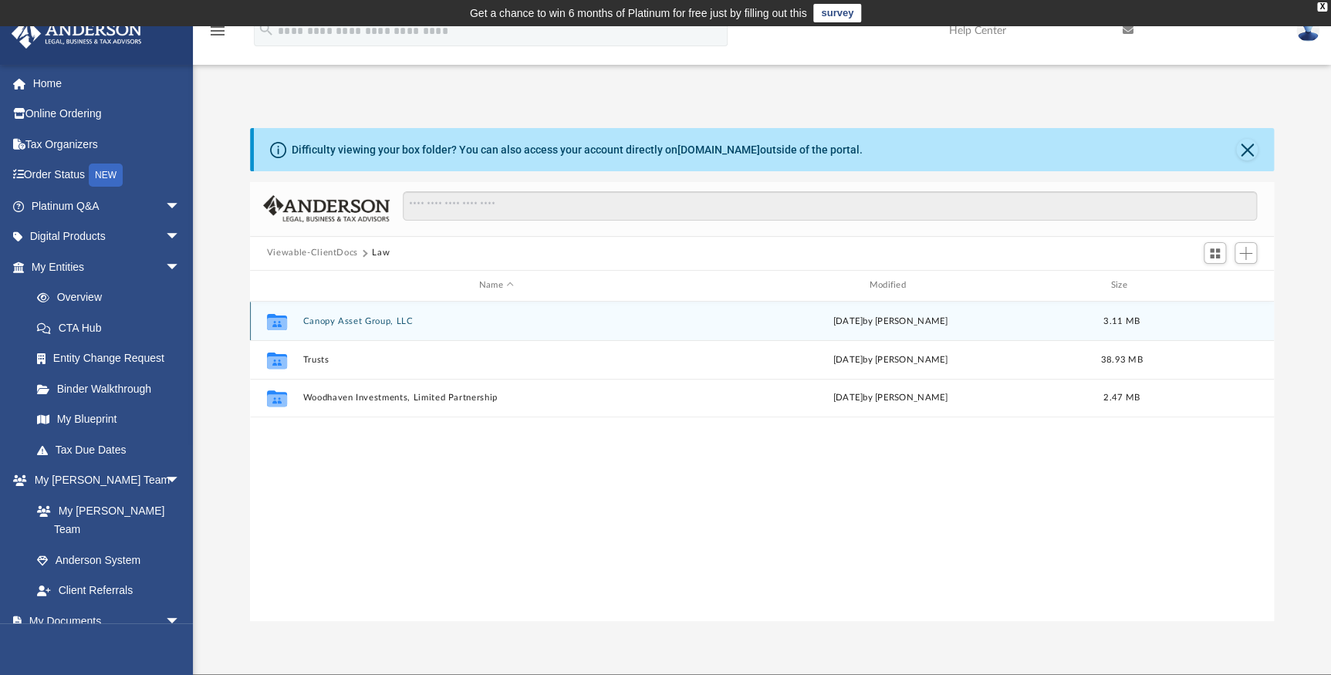
click at [341, 322] on button "Canopy Asset Group, LLC" at bounding box center [495, 320] width 387 height 10
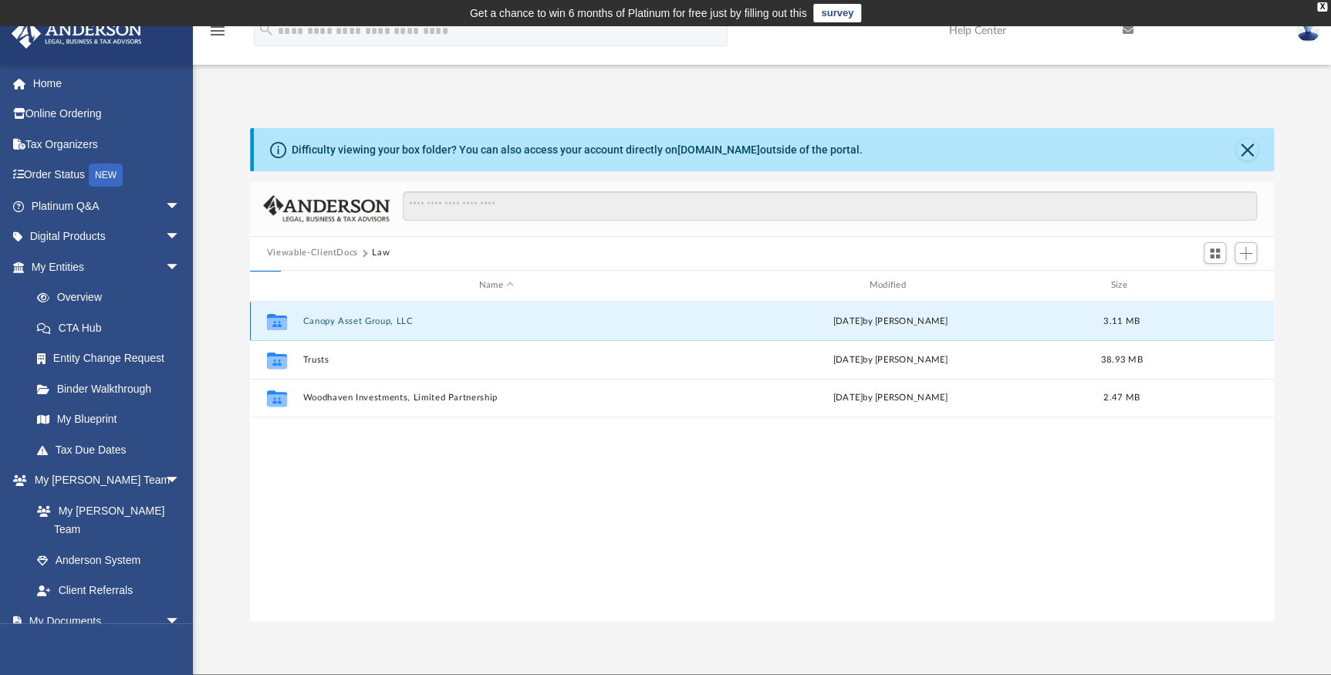
click at [341, 322] on button "Canopy Asset Group, LLC" at bounding box center [495, 320] width 387 height 10
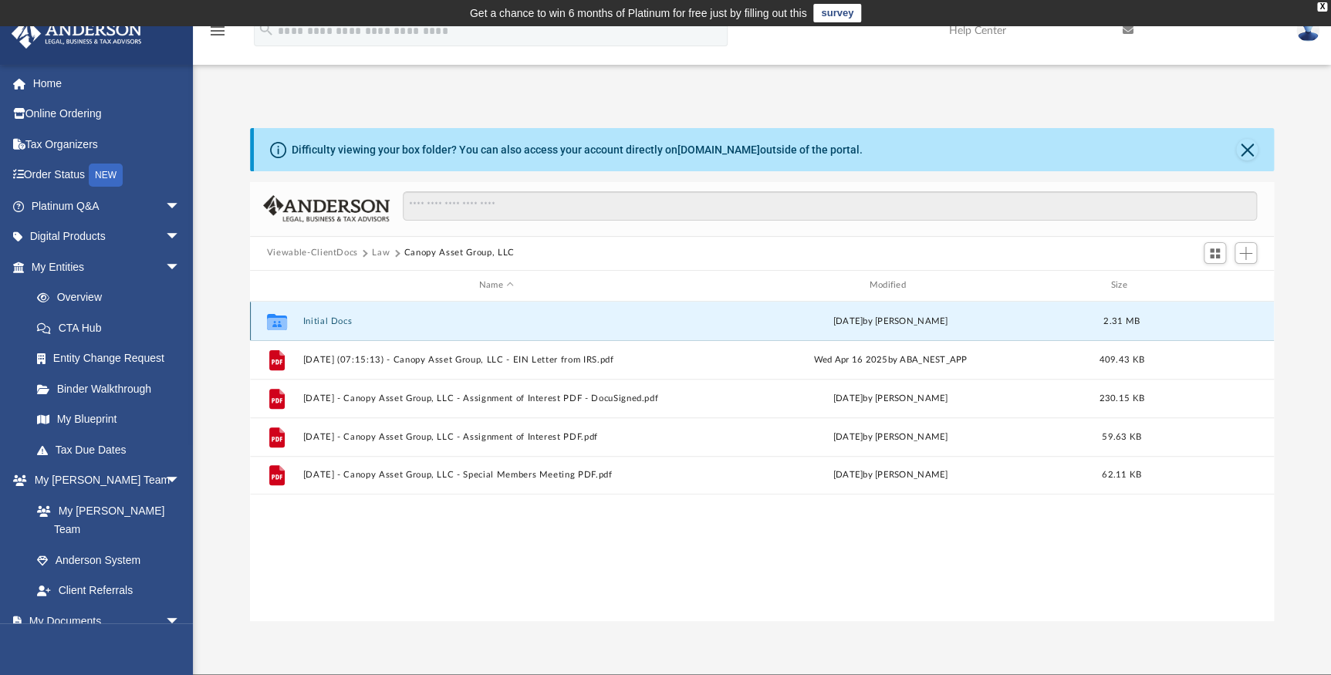
click at [316, 318] on button "Initial Docs" at bounding box center [495, 320] width 387 height 10
click at [319, 318] on button "Form 8832" at bounding box center [495, 320] width 387 height 10
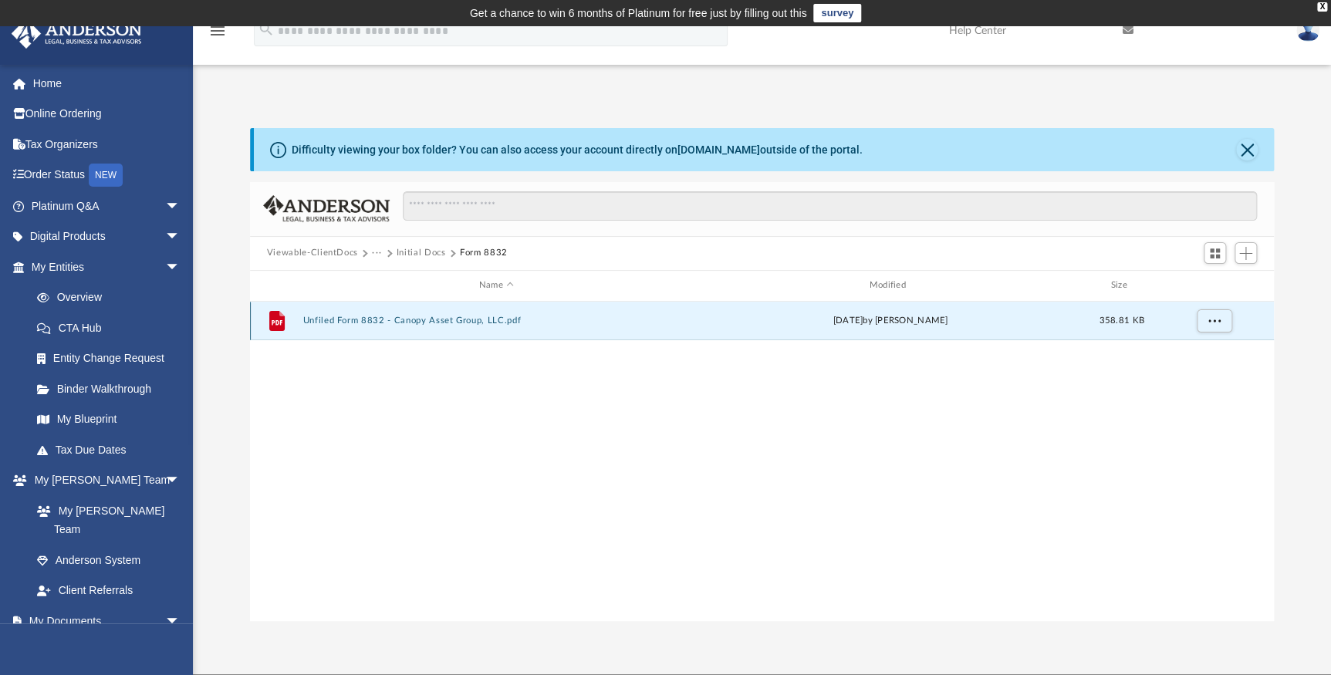
click at [335, 320] on button "Unfiled Form 8832 - Canopy Asset Group, LLC.pdf" at bounding box center [495, 320] width 387 height 10
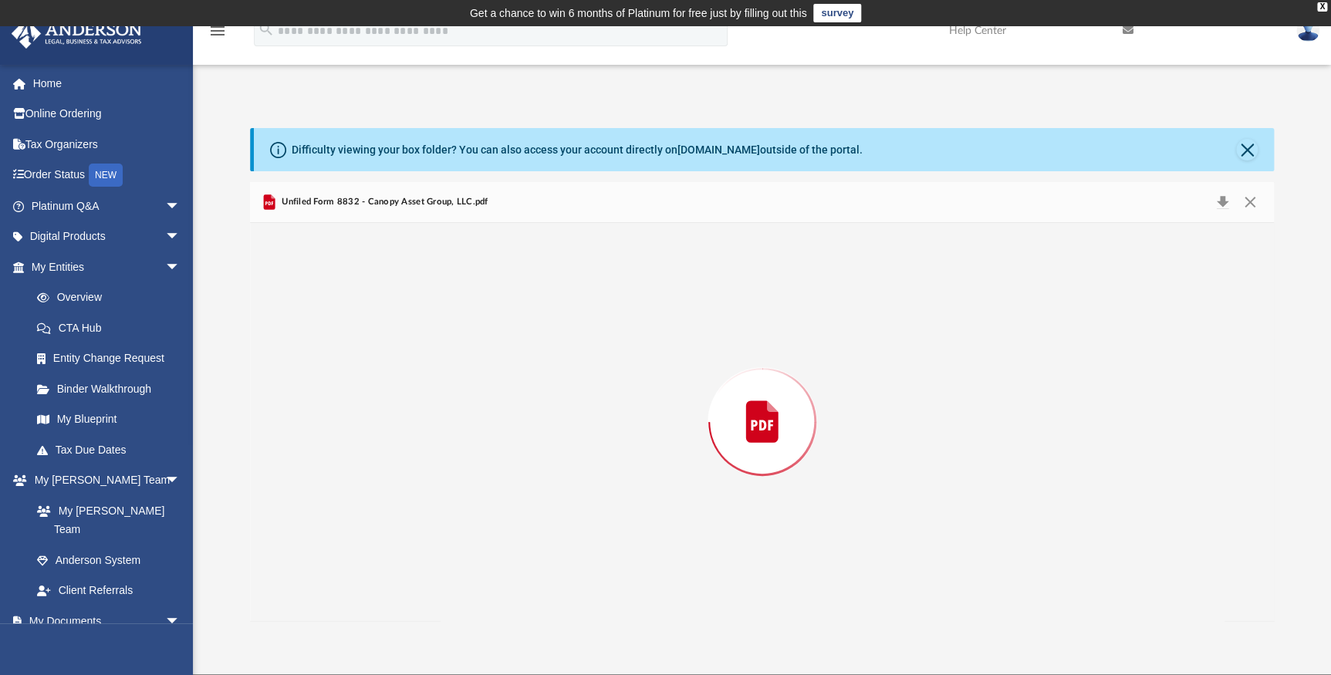
click at [335, 320] on div "Preview" at bounding box center [762, 422] width 1024 height 398
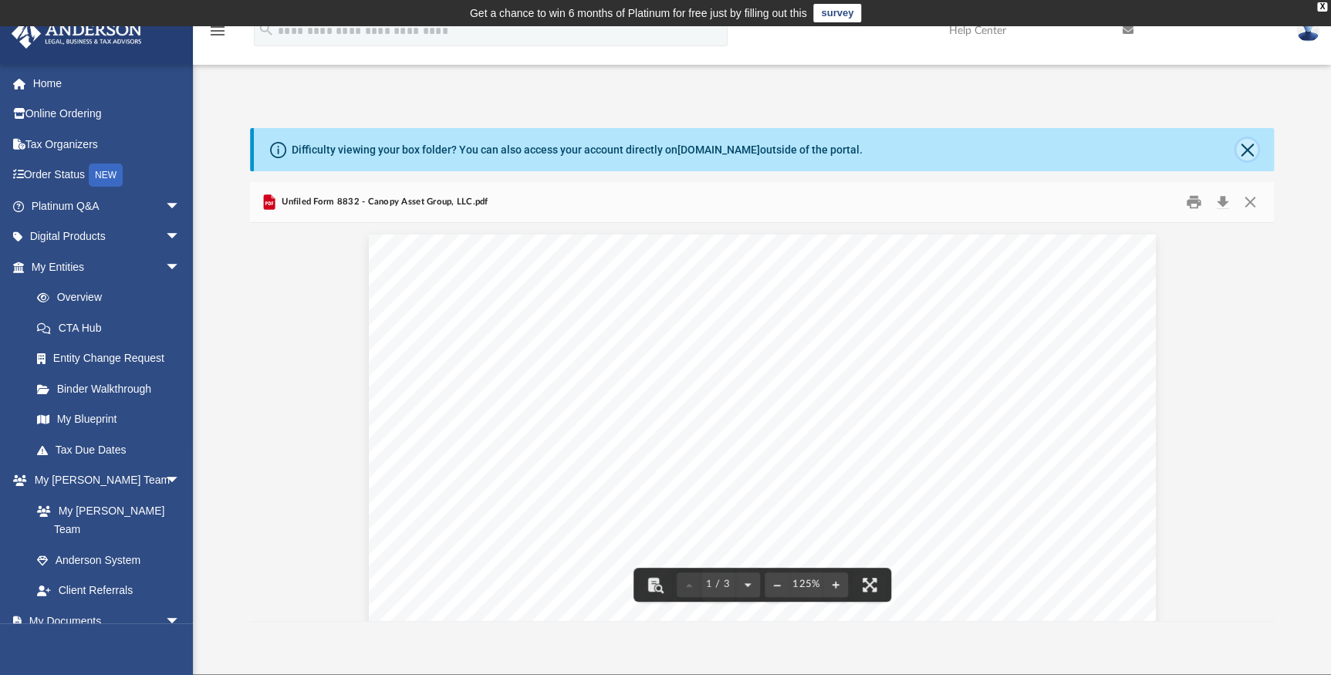
click at [1245, 147] on button "Close" at bounding box center [1247, 150] width 22 height 22
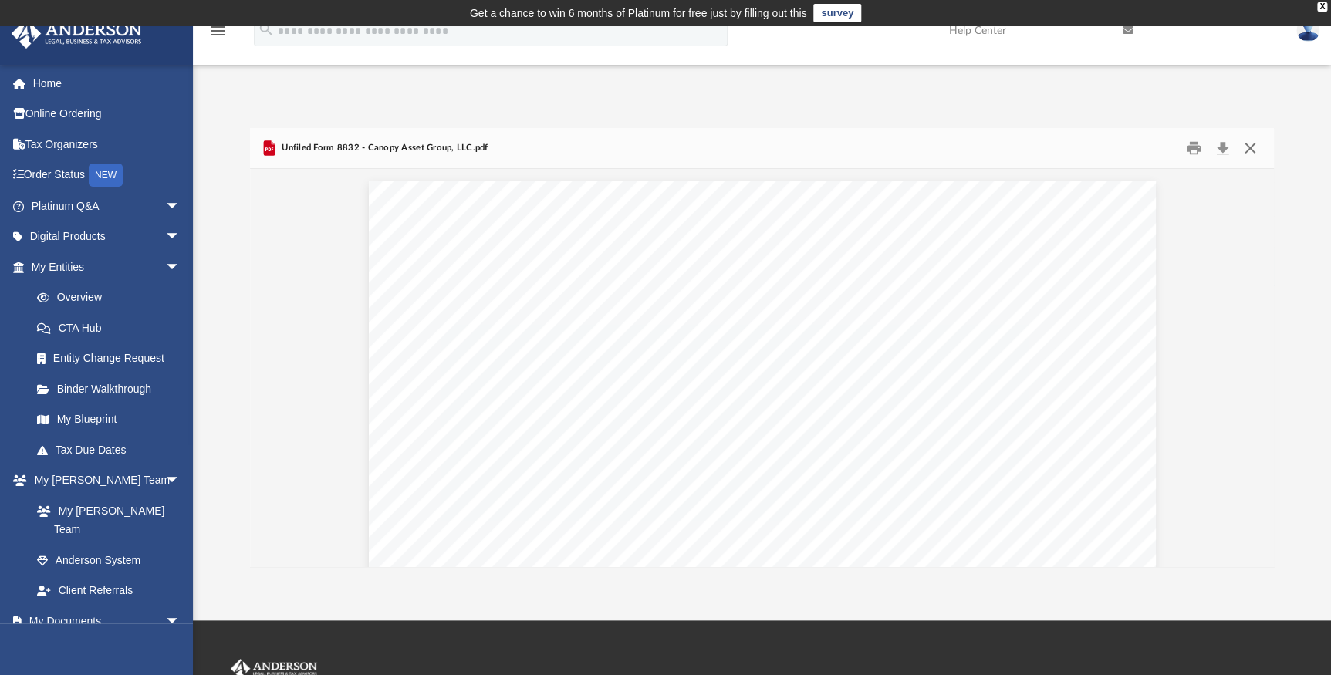
click at [1249, 150] on button "Close" at bounding box center [1250, 148] width 28 height 24
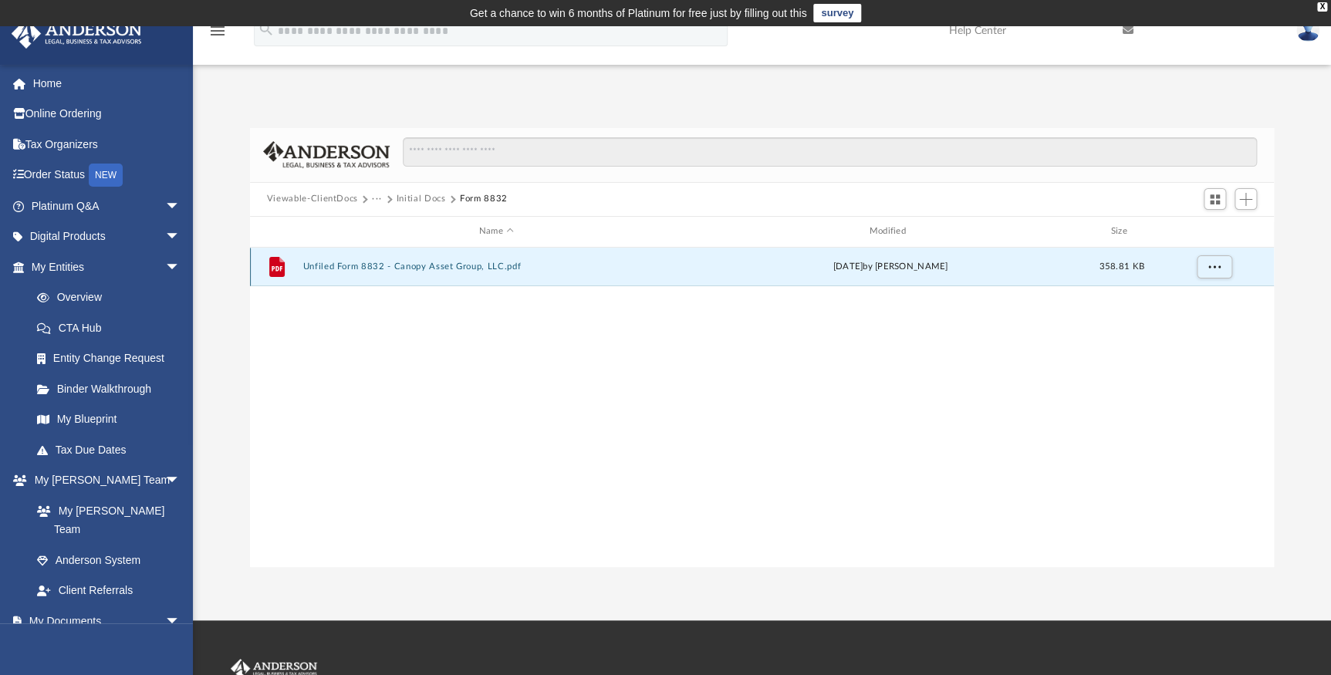
click at [355, 268] on button "Unfiled Form 8832 - Canopy Asset Group, LLC.pdf" at bounding box center [495, 266] width 387 height 10
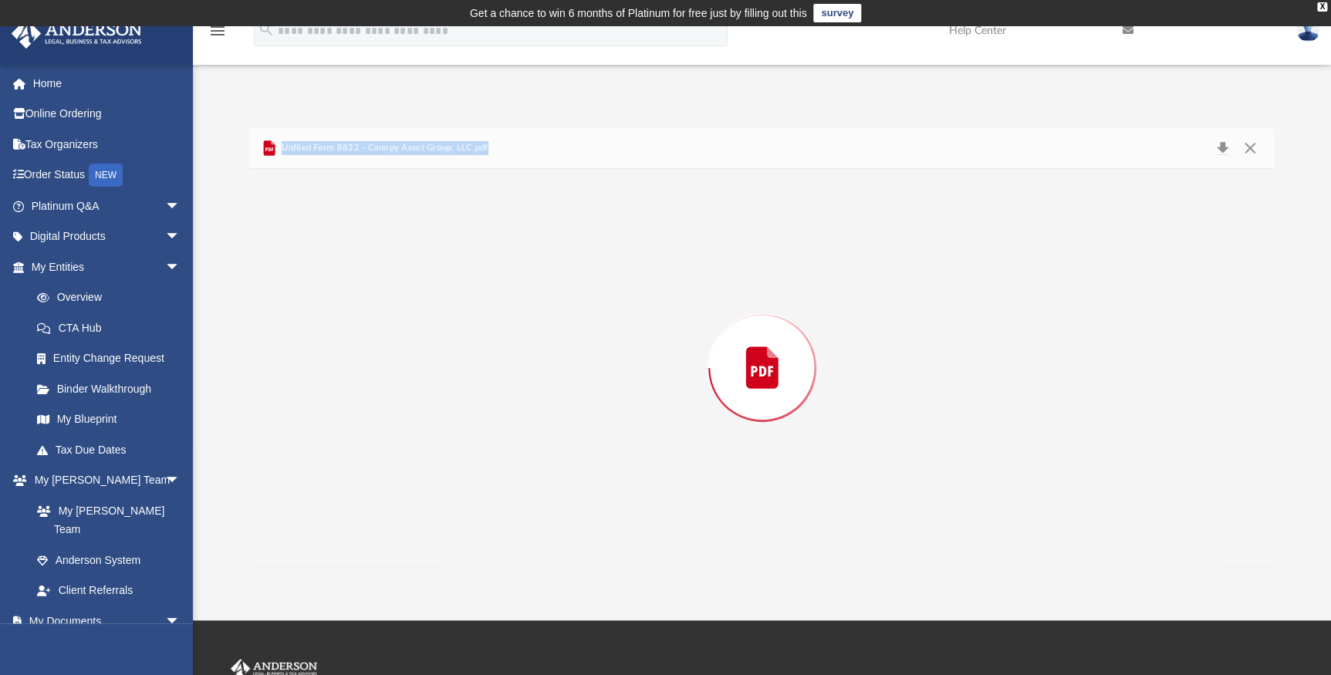
click at [355, 268] on div "Preview" at bounding box center [762, 368] width 1024 height 398
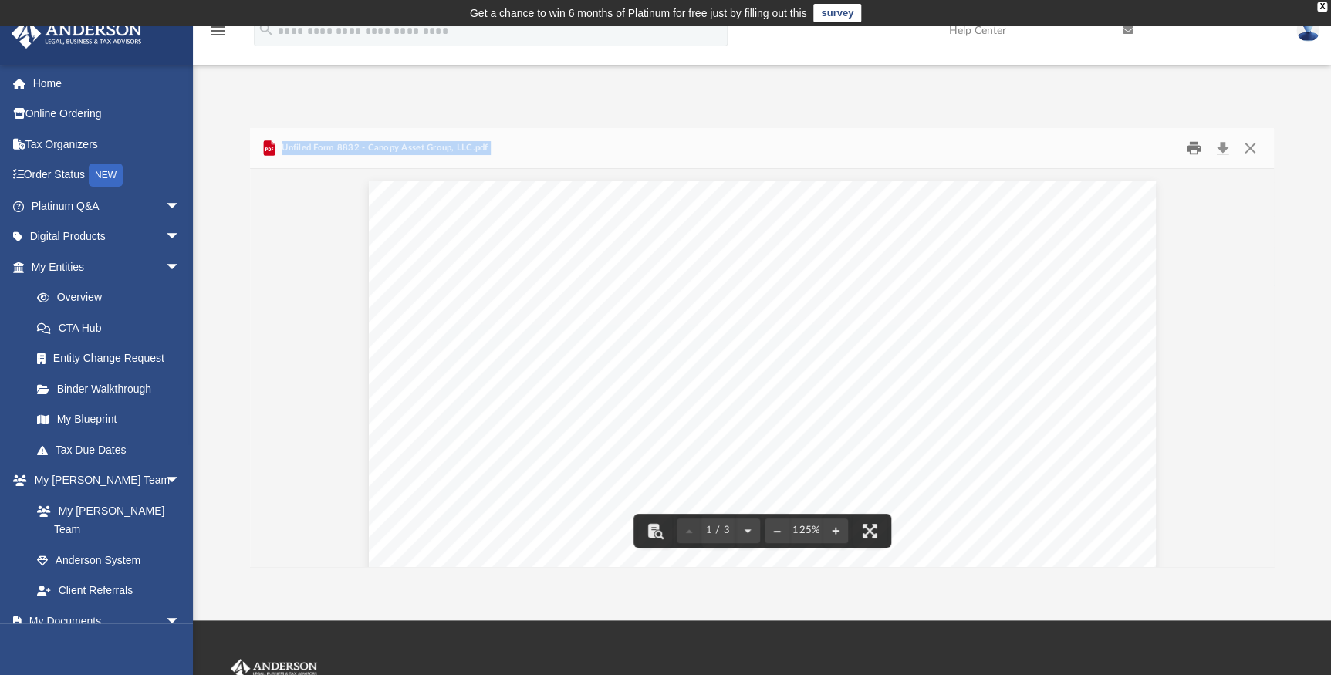
click at [1193, 149] on button "Print" at bounding box center [1193, 148] width 31 height 24
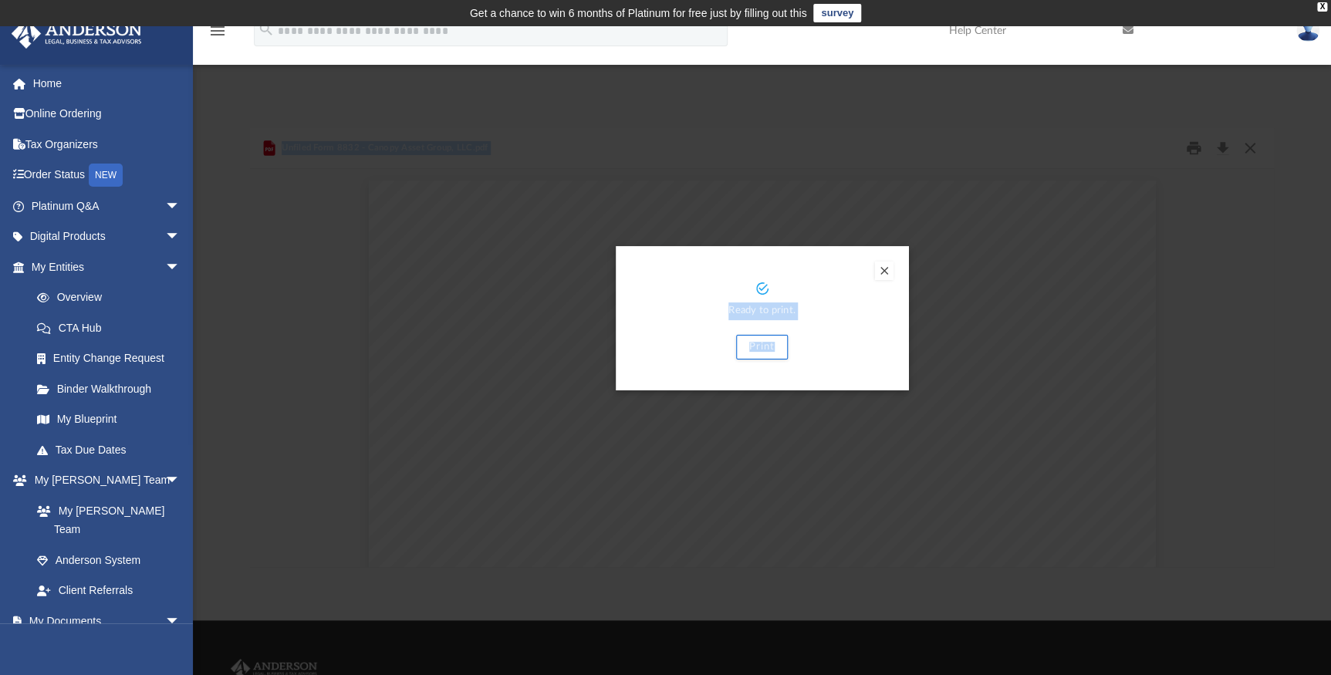
click at [832, 306] on p "Ready to print." at bounding box center [762, 311] width 262 height 18
click at [762, 344] on button "Print" at bounding box center [762, 347] width 52 height 25
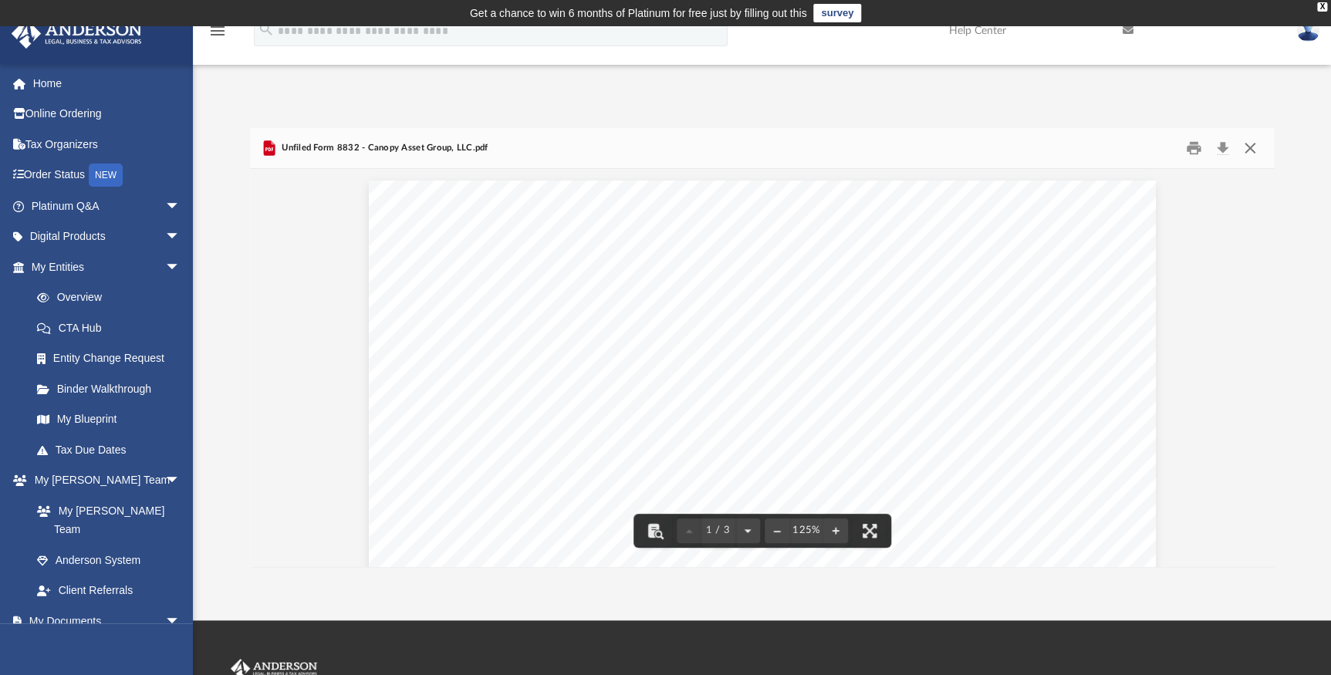
click at [1247, 147] on button "Close" at bounding box center [1250, 148] width 28 height 24
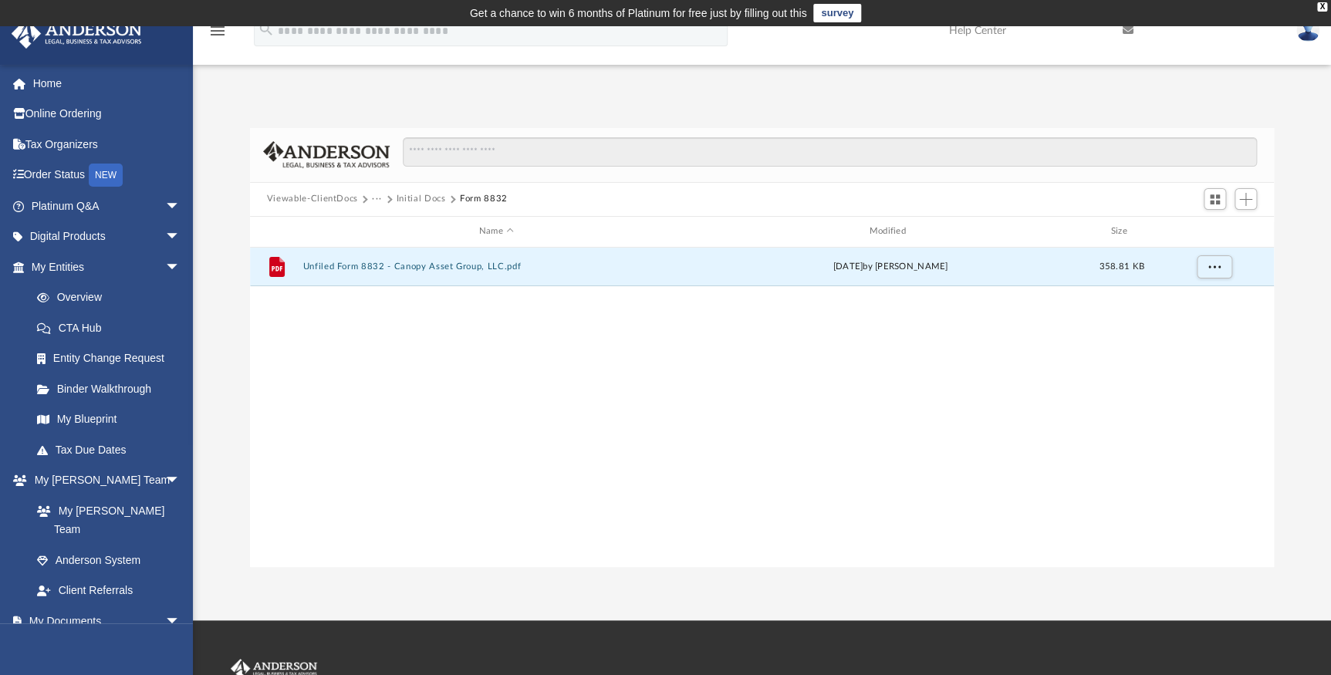
click at [322, 199] on button "Viewable-ClientDocs" at bounding box center [312, 199] width 91 height 14
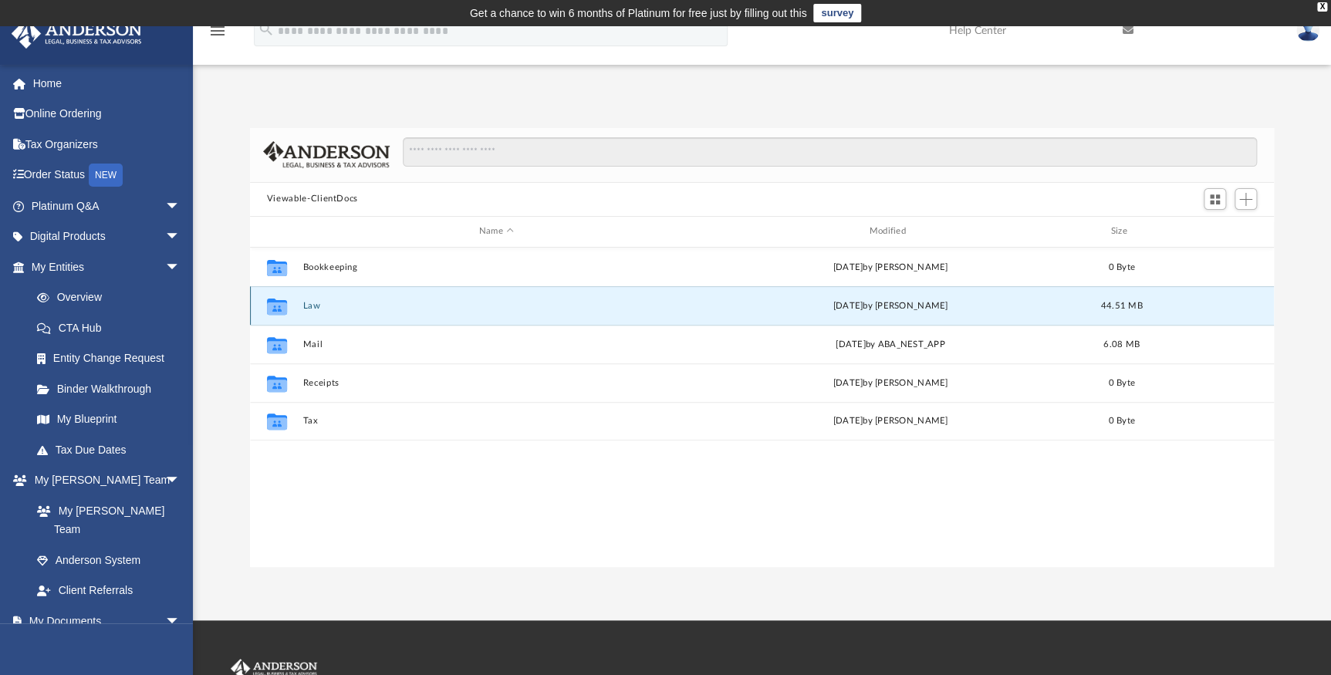
click at [332, 307] on button "Law" at bounding box center [495, 305] width 387 height 10
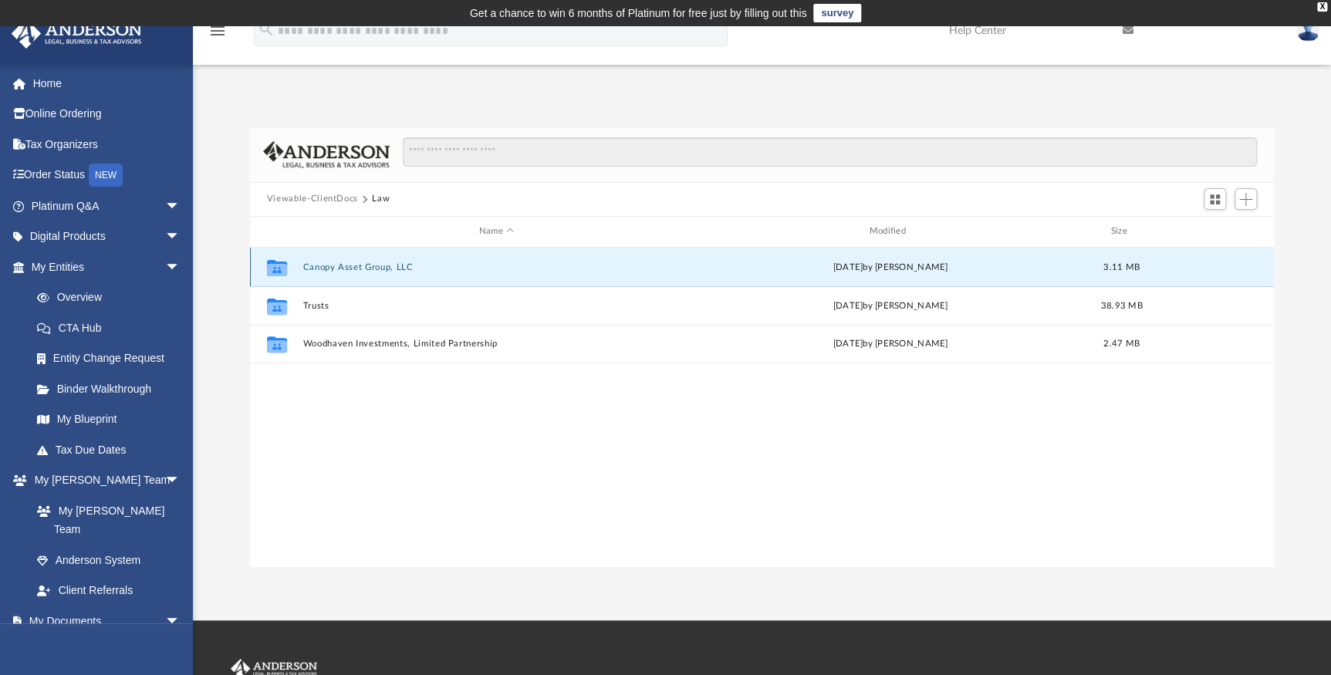
click at [335, 264] on button "Canopy Asset Group, LLC" at bounding box center [495, 266] width 387 height 10
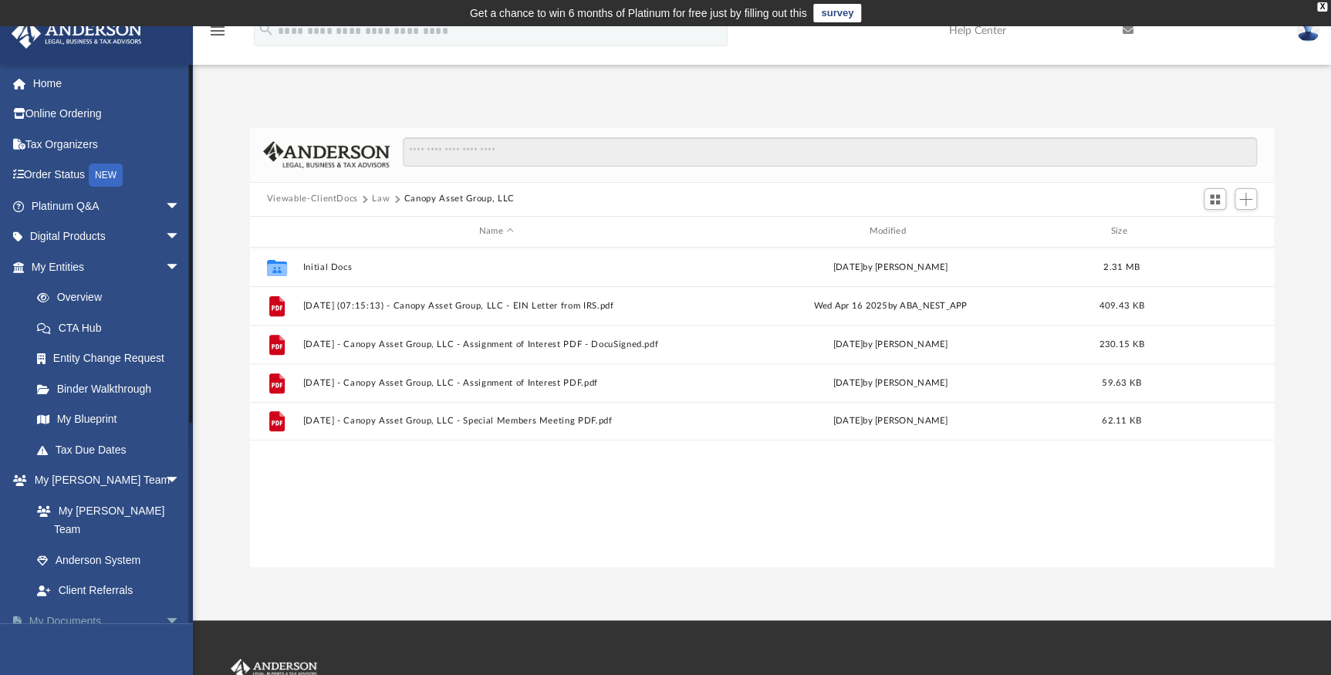
click at [165, 606] on span "arrow_drop_down" at bounding box center [180, 622] width 31 height 32
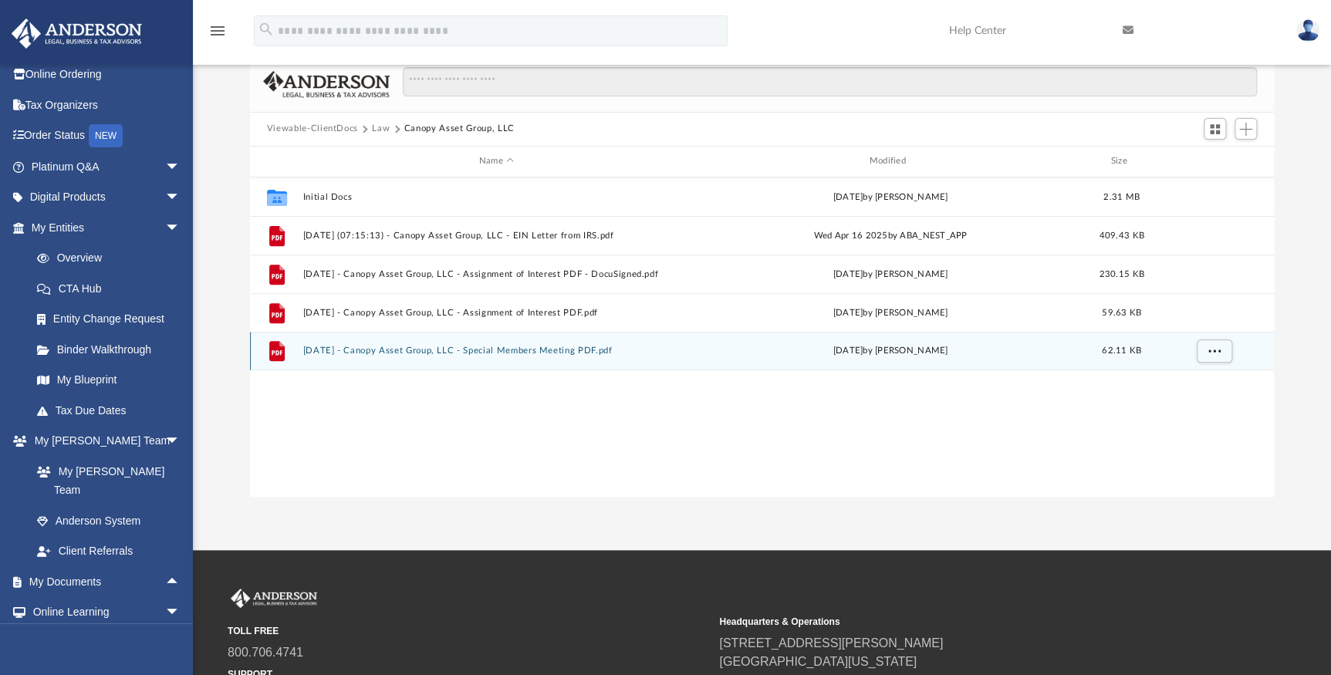
scroll to position [69, 0]
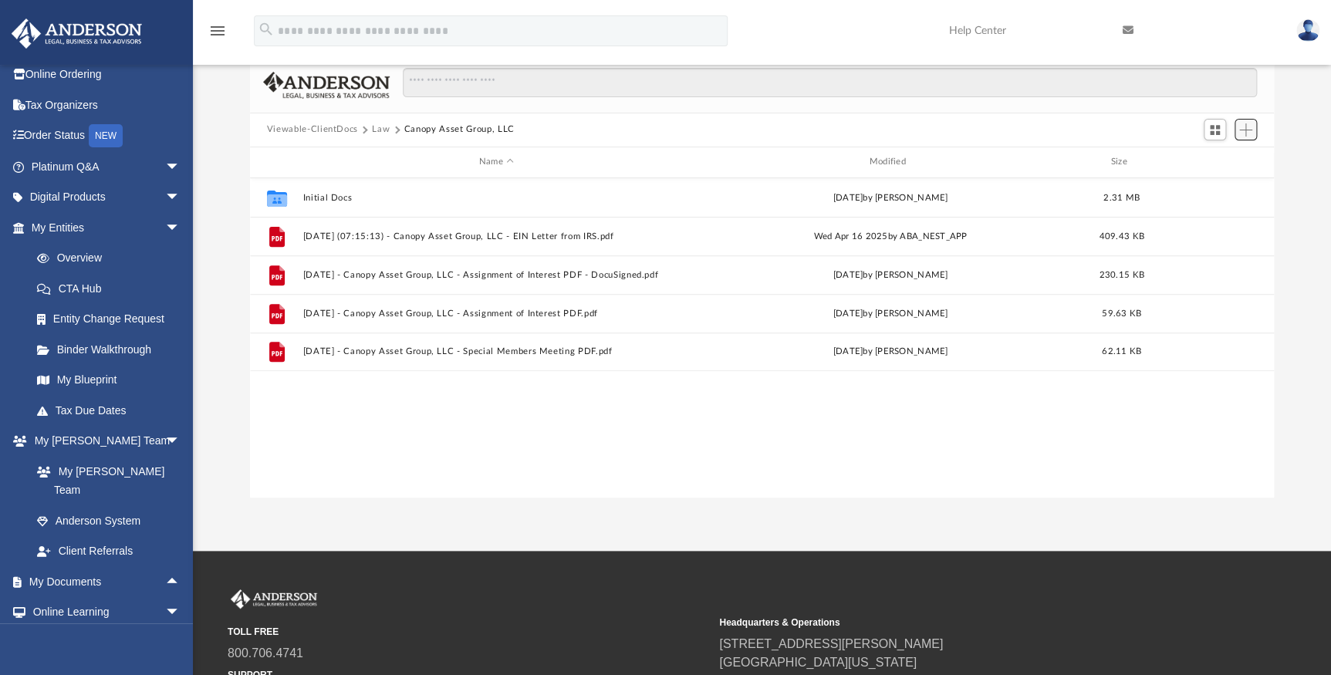
click at [1247, 131] on span "Add" at bounding box center [1245, 129] width 13 height 13
click at [1219, 160] on li "Upload" at bounding box center [1223, 160] width 49 height 16
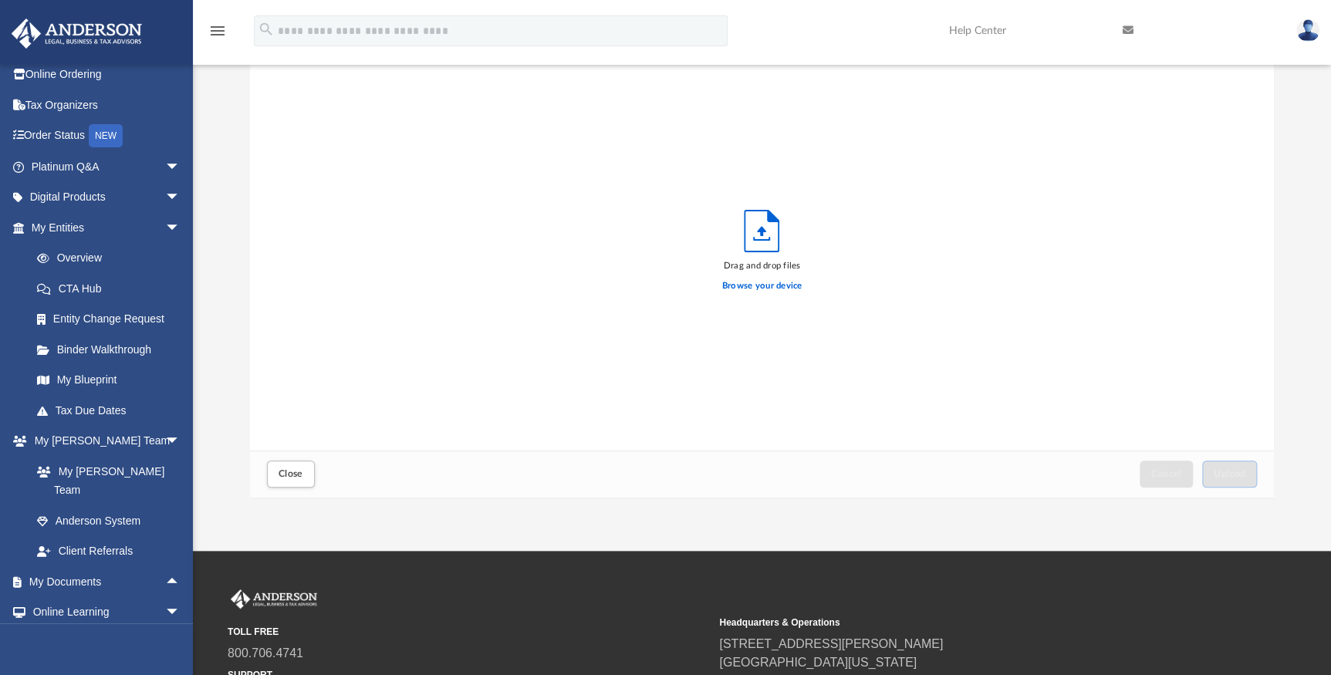
scroll to position [381, 1013]
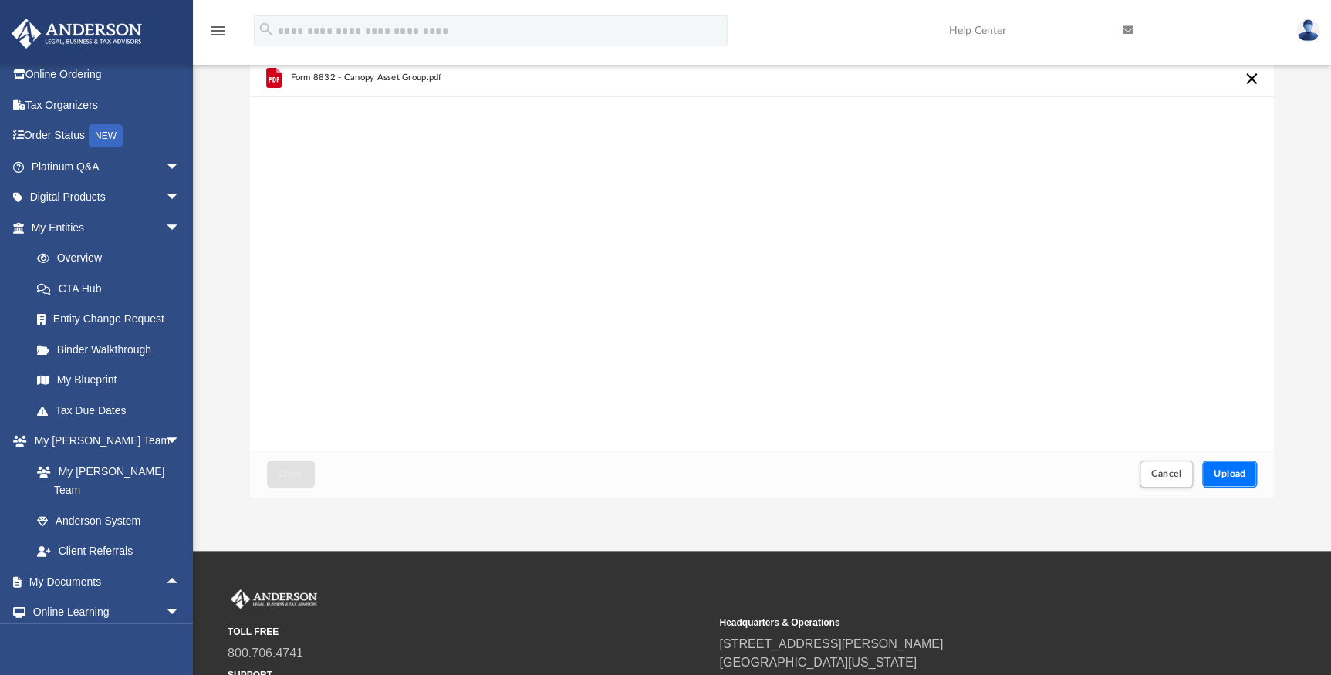
click at [1232, 474] on span "Upload" at bounding box center [1229, 473] width 32 height 9
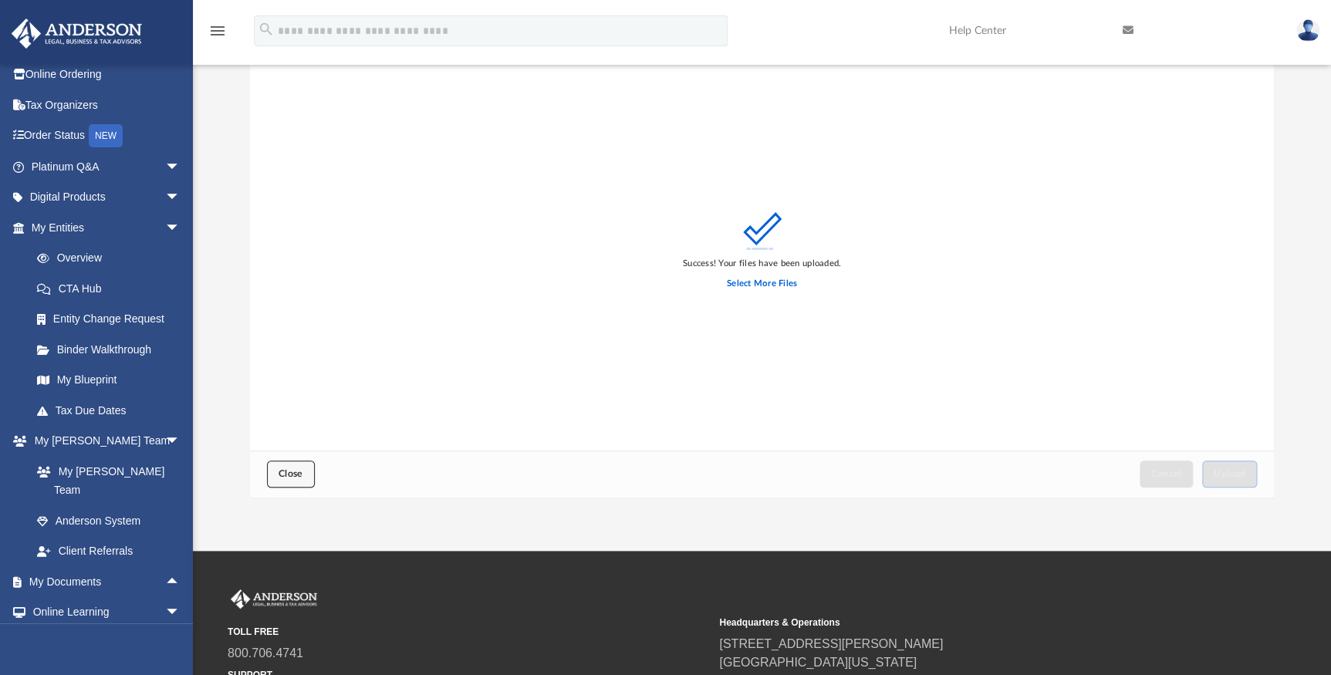
click at [280, 479] on button "Close" at bounding box center [291, 474] width 48 height 27
